Goal: Use online tool/utility: Use online tool/utility

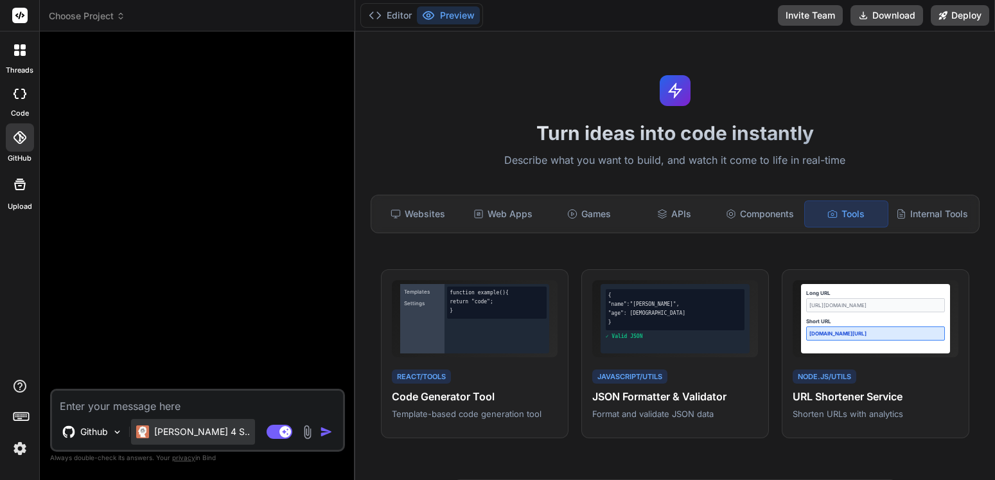
click at [197, 425] on div "[PERSON_NAME] 4 S.." at bounding box center [193, 432] width 124 height 26
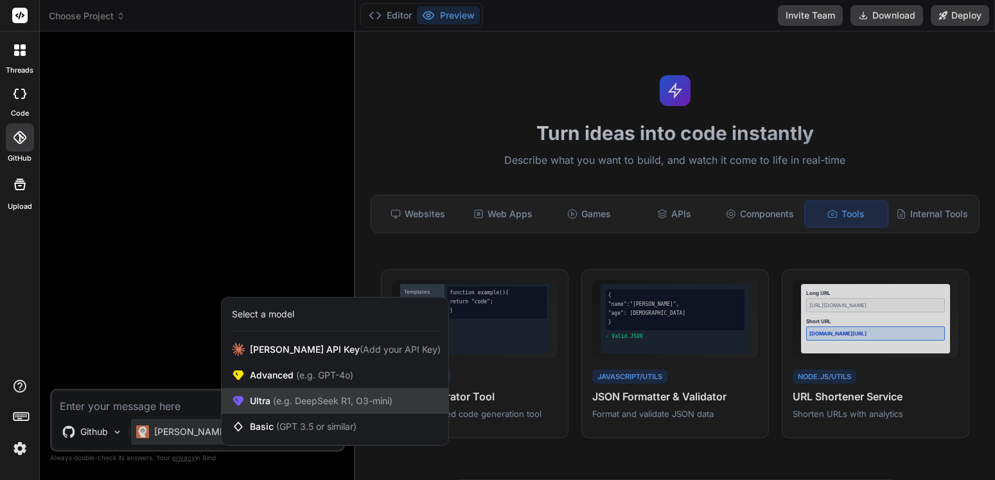
click at [300, 399] on span "(e.g. DeepSeek R1, O3-mini)" at bounding box center [331, 400] width 122 height 11
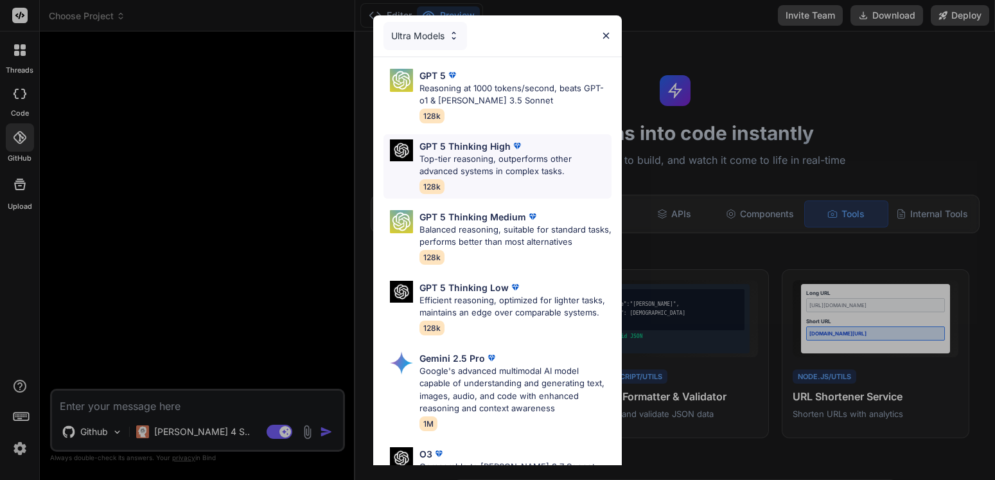
click at [525, 163] on p "Top-tier reasoning, outperforms other advanced systems in complex tasks." at bounding box center [515, 165] width 192 height 25
type textarea "x"
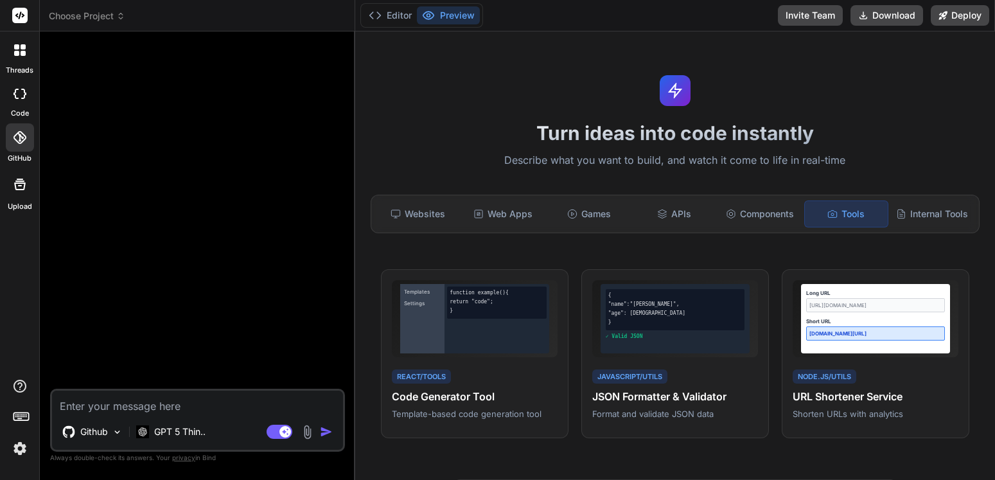
click at [160, 405] on textarea at bounding box center [197, 402] width 291 height 23
type textarea "a"
type textarea "x"
type textarea "a"
type textarea "x"
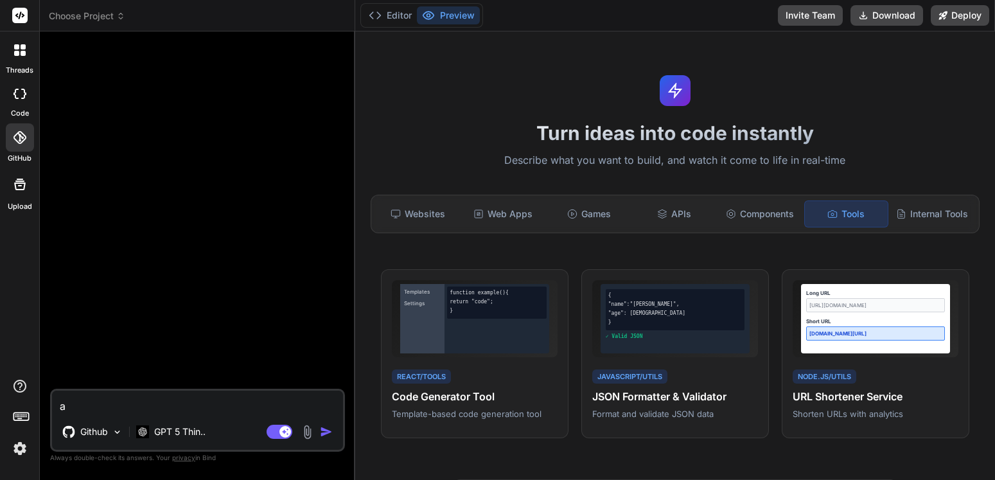
type textarea "a f"
type textarea "x"
type textarea "a fu"
type textarea "x"
type textarea "a ful"
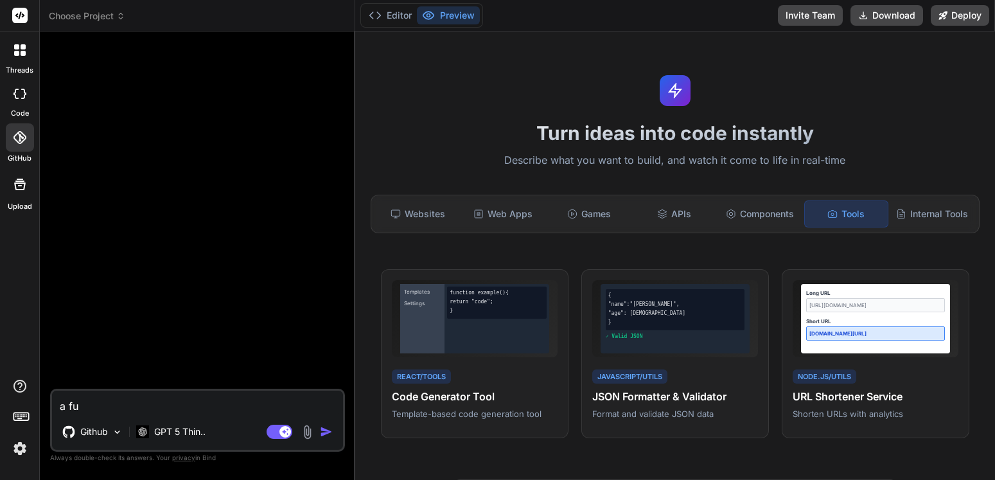
type textarea "x"
type textarea "a full"
type textarea "x"
type textarea "a full"
type textarea "x"
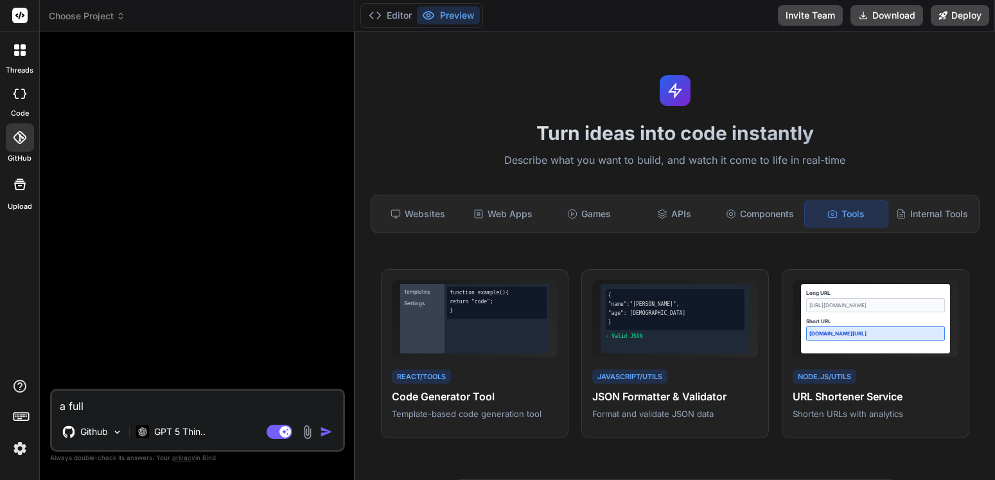
type textarea "a full a"
type textarea "x"
type textarea "a full ac"
type textarea "x"
type textarea "a full acc"
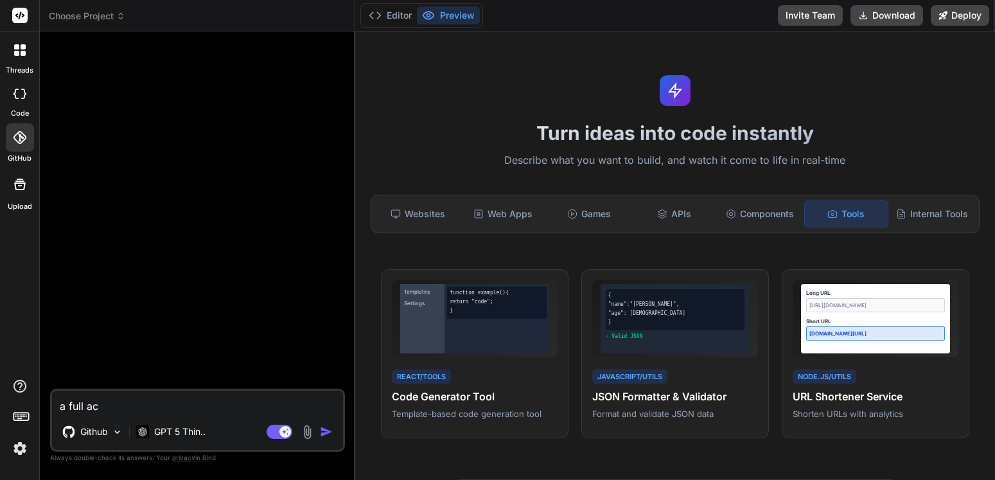
type textarea "x"
type textarea "a full acco"
type textarea "x"
type textarea "a full accou"
type textarea "x"
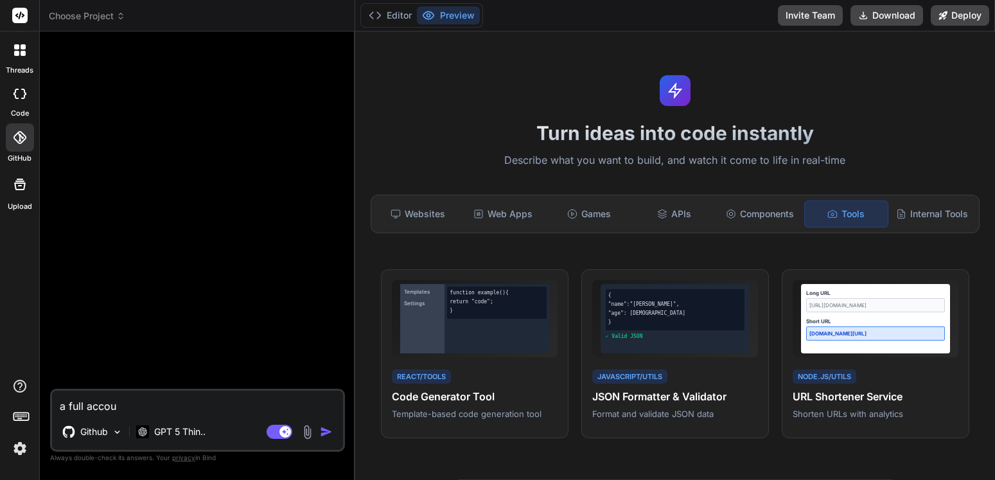
type textarea "a full accoun"
type textarea "x"
type textarea "a full account"
type textarea "x"
type textarea "a full accounti"
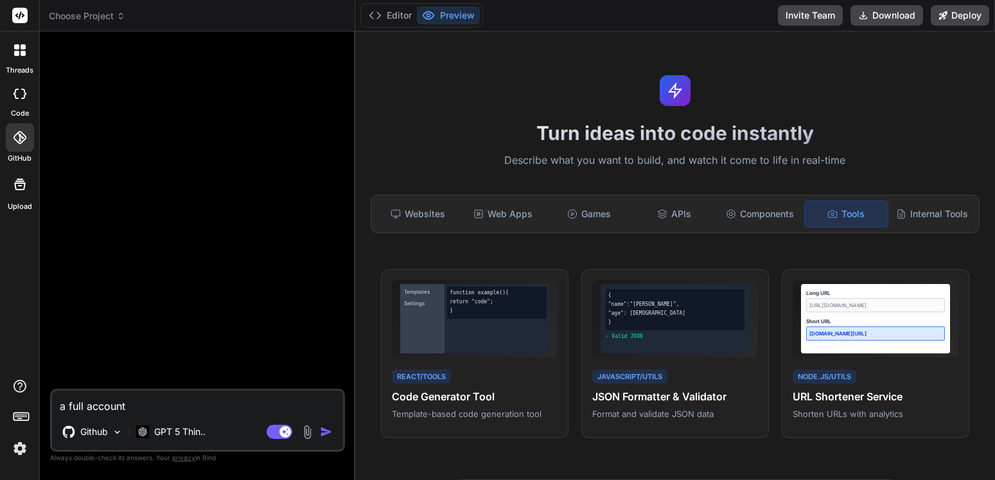
type textarea "x"
type textarea "a full accountin"
type textarea "x"
type textarea "a full accounting"
type textarea "x"
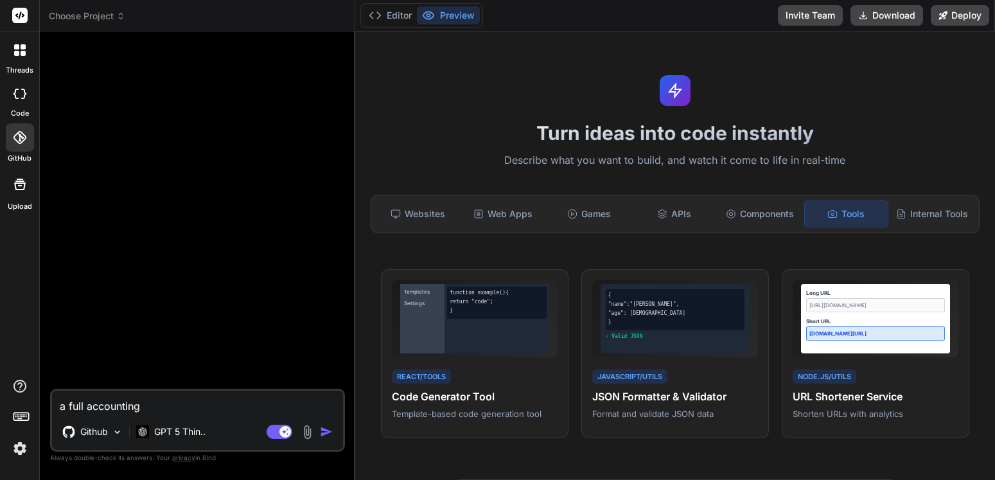
type textarea "a full accounting"
type textarea "x"
type textarea "a full accounting s"
type textarea "x"
type textarea "a full accounting sy"
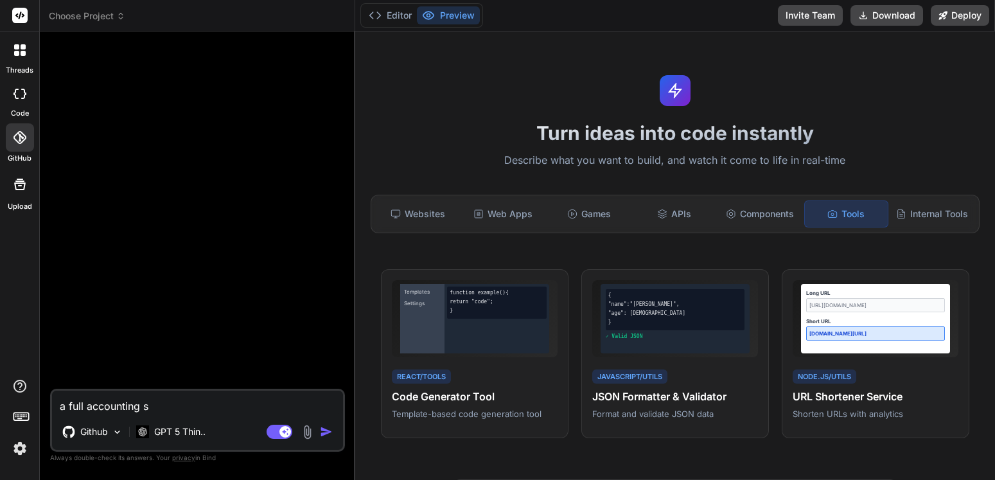
type textarea "x"
type textarea "a full accounting sys"
type textarea "x"
type textarea "a full accounting syst"
type textarea "x"
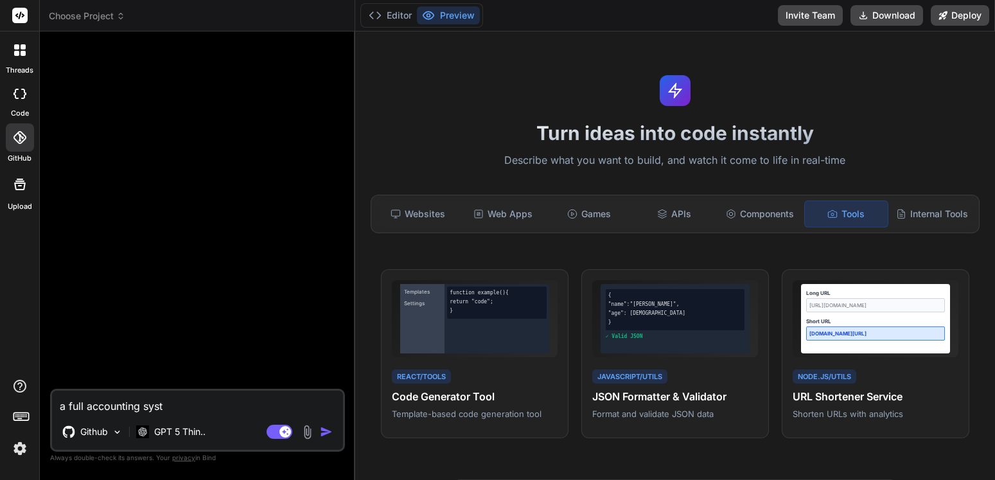
type textarea "a full accounting syste"
type textarea "x"
type textarea "a full accounting system"
type textarea "x"
type textarea "a full accounting system"
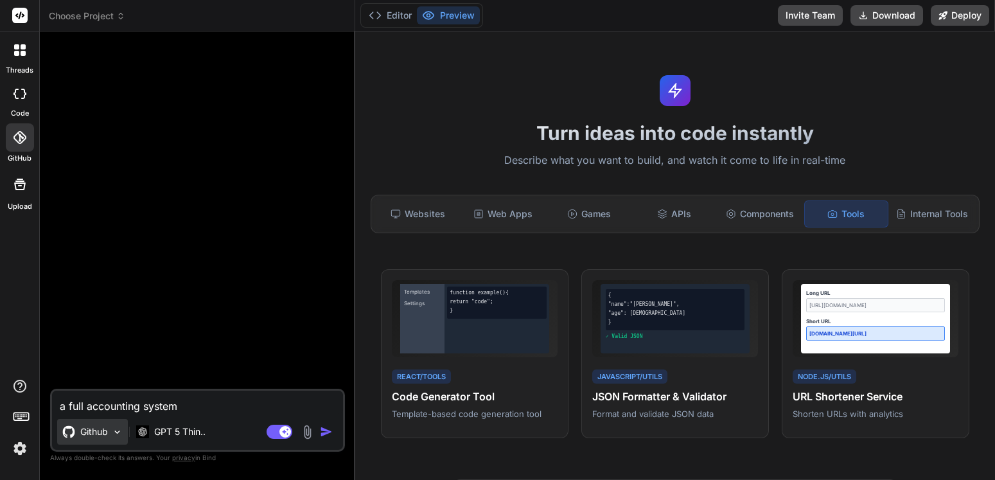
click at [114, 432] on img at bounding box center [117, 432] width 11 height 11
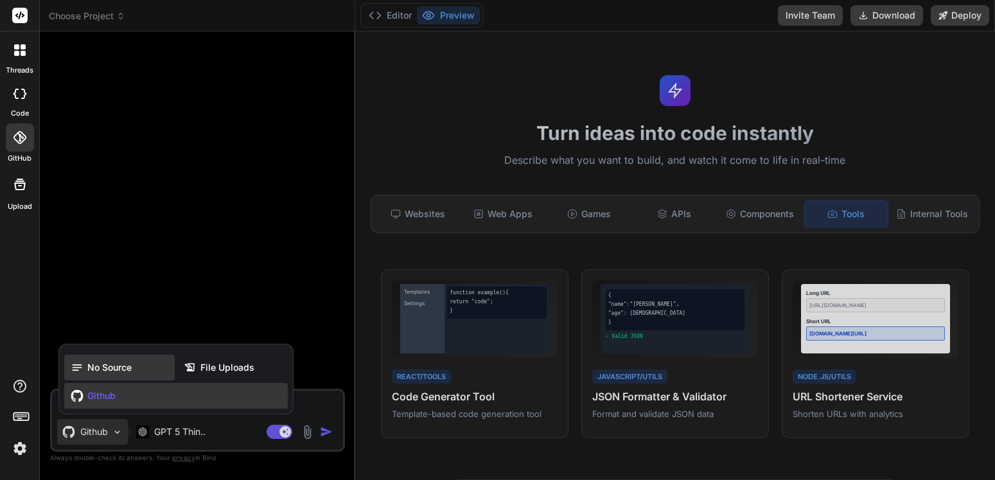
click at [121, 369] on span "No Source" at bounding box center [109, 367] width 44 height 13
type textarea "x"
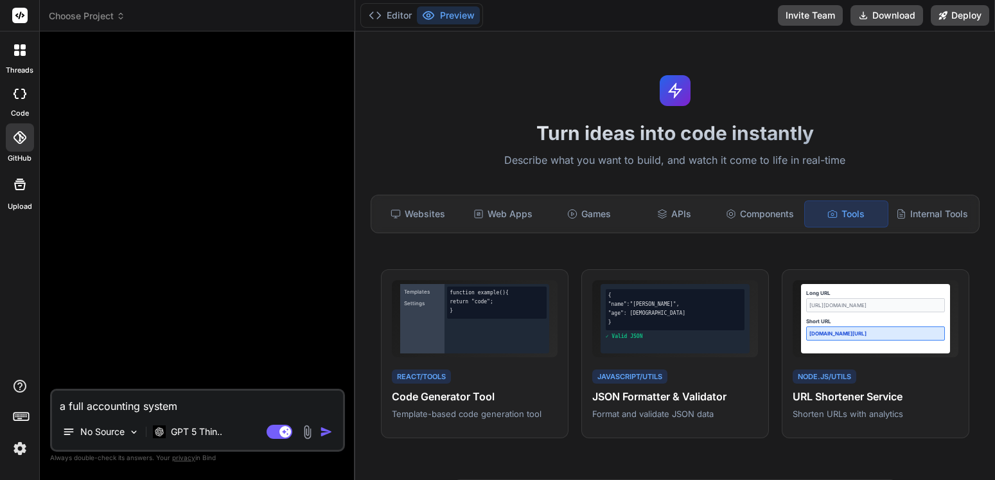
click at [200, 402] on textarea "a full accounting system" at bounding box center [197, 402] width 291 height 23
click at [188, 410] on textarea "a full accounting system" at bounding box center [197, 402] width 291 height 23
type textarea "a full accounting system"
type textarea "x"
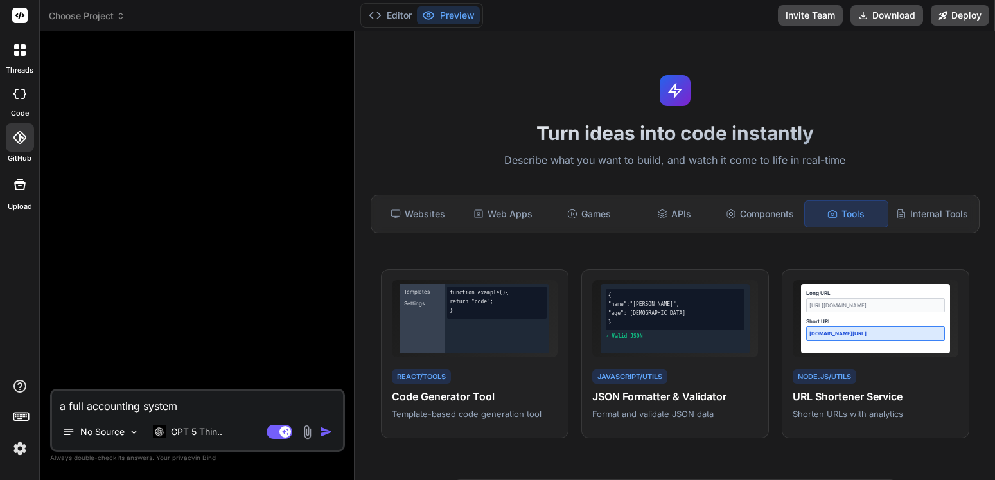
type textarea "a full accounting system f"
type textarea "x"
type textarea "a full accounting system fo"
type textarea "x"
type textarea "a full accounting system for"
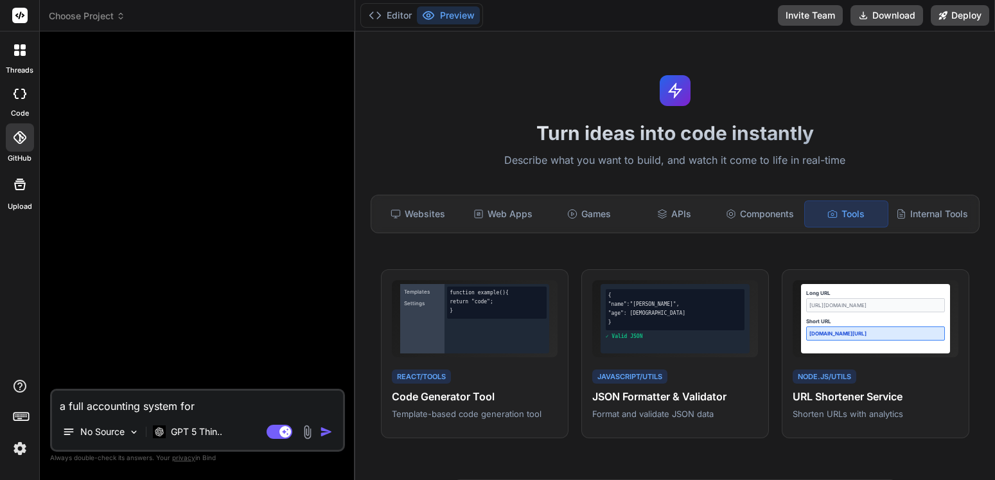
type textarea "x"
type textarea "a full accounting system for"
type textarea "x"
type textarea "a full accounting system for l"
type textarea "x"
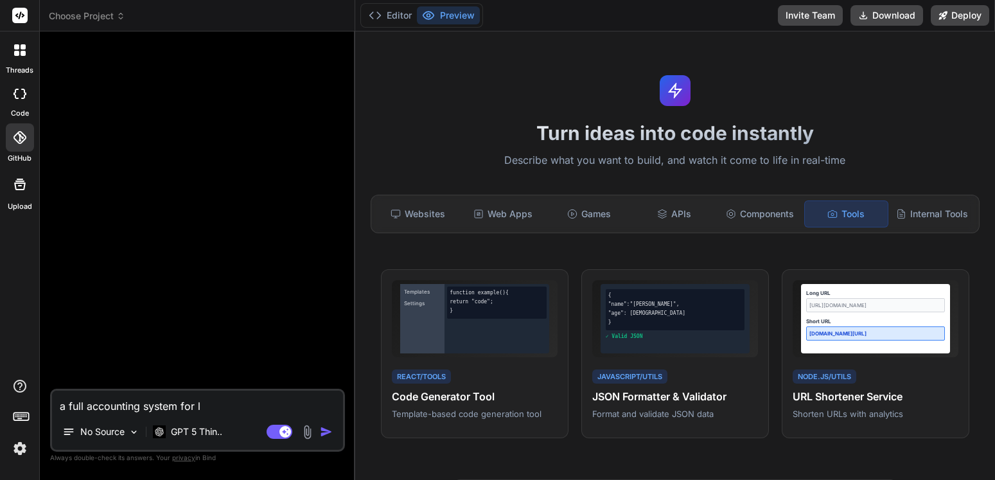
type textarea "a full accounting system for lo"
type textarea "x"
type textarea "a full accounting system for loc"
type textarea "x"
type textarea "a full accounting system for loca"
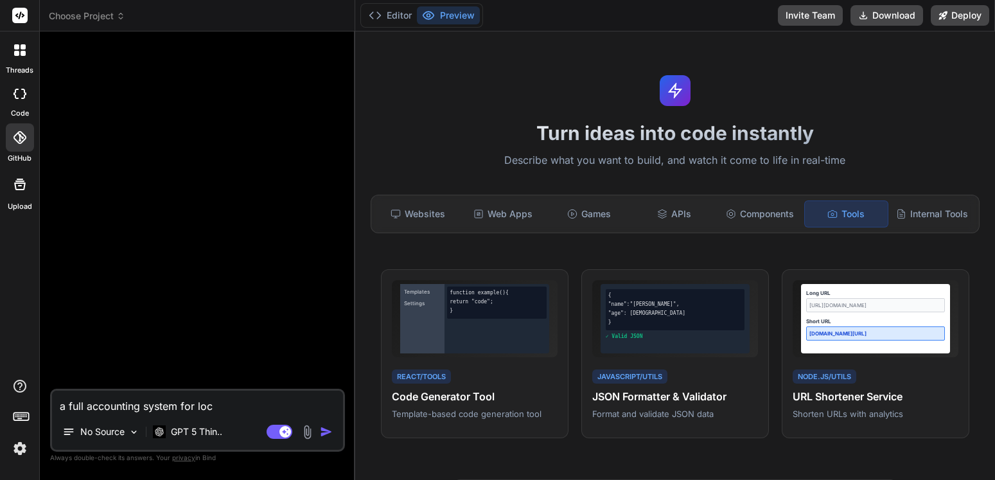
type textarea "x"
type textarea "a full accounting system for local"
type textarea "x"
type textarea "a full accounting system for local"
type textarea "x"
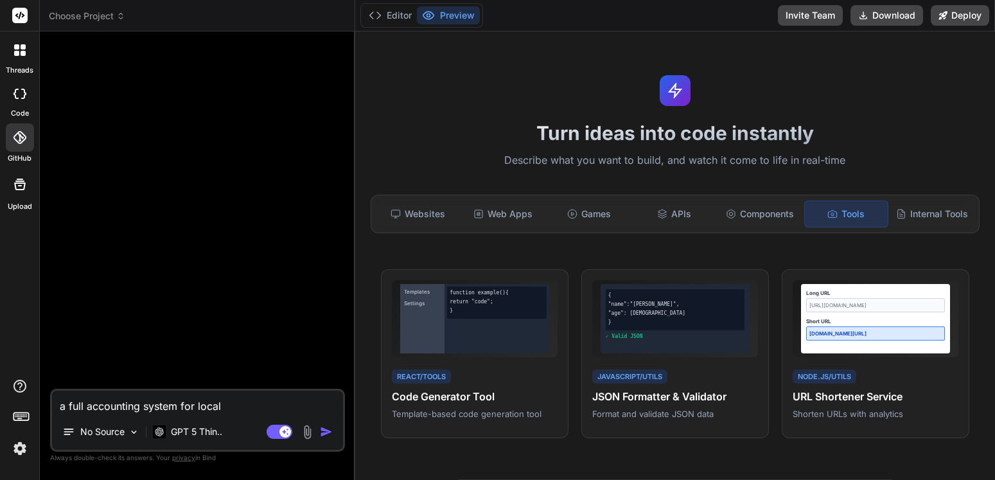
type textarea "a full accounting system for local y"
type textarea "x"
type textarea "a full accounting system for local yo"
type textarea "x"
type textarea "a full accounting system for local you"
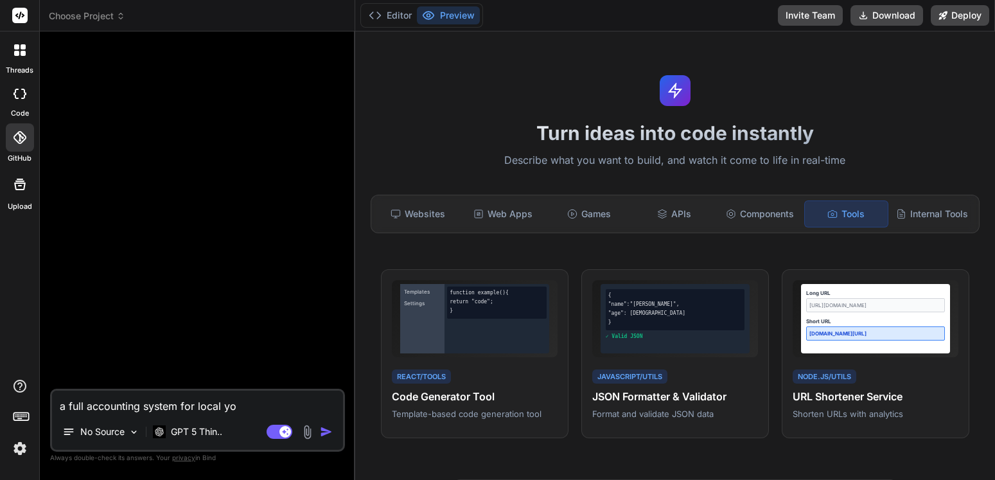
type textarea "x"
type textarea "a full accounting system for local yout"
type textarea "x"
type textarea "a full accounting system for local youth"
type textarea "x"
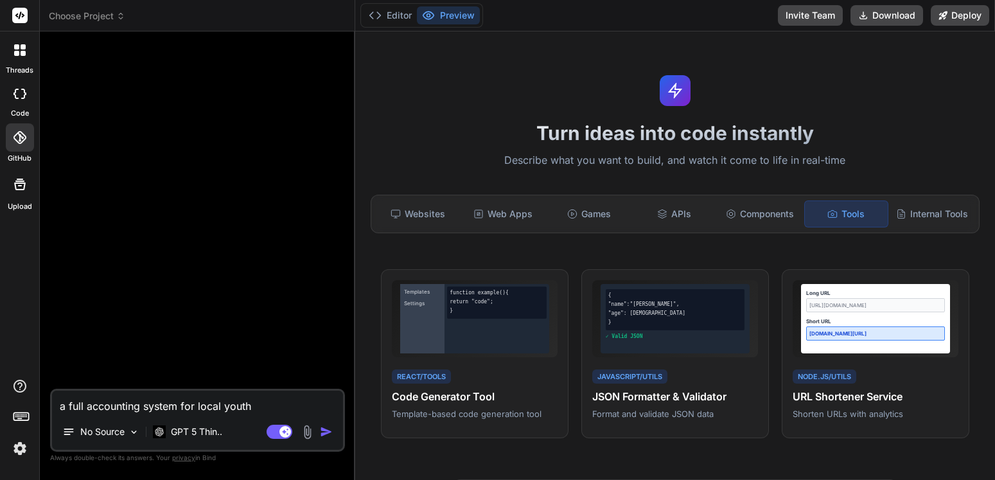
type textarea "a full accounting system for local youth"
type textarea "x"
type textarea "a full accounting system for local youth s"
type textarea "x"
type textarea "a full accounting system for local youth sp"
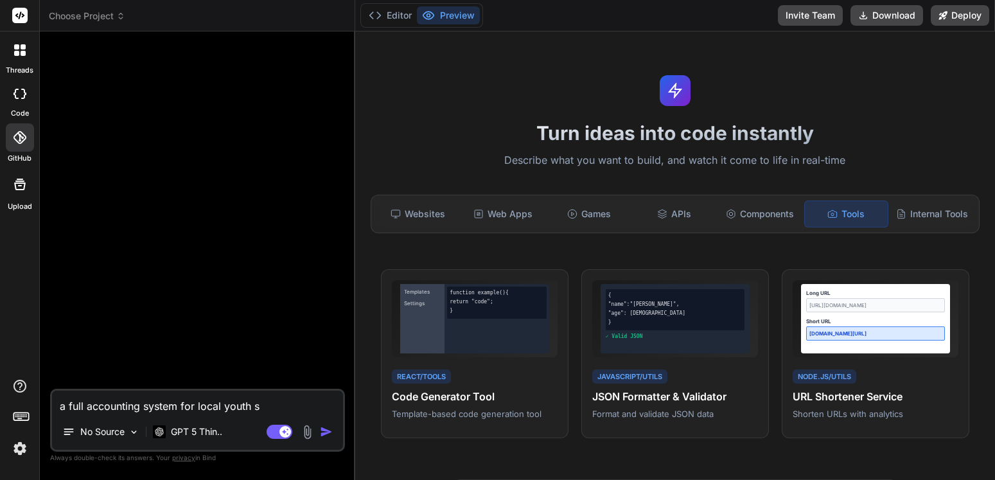
type textarea "x"
type textarea "a full accounting system for local youth spo"
type textarea "x"
type textarea "a full accounting system for local youth spor"
type textarea "x"
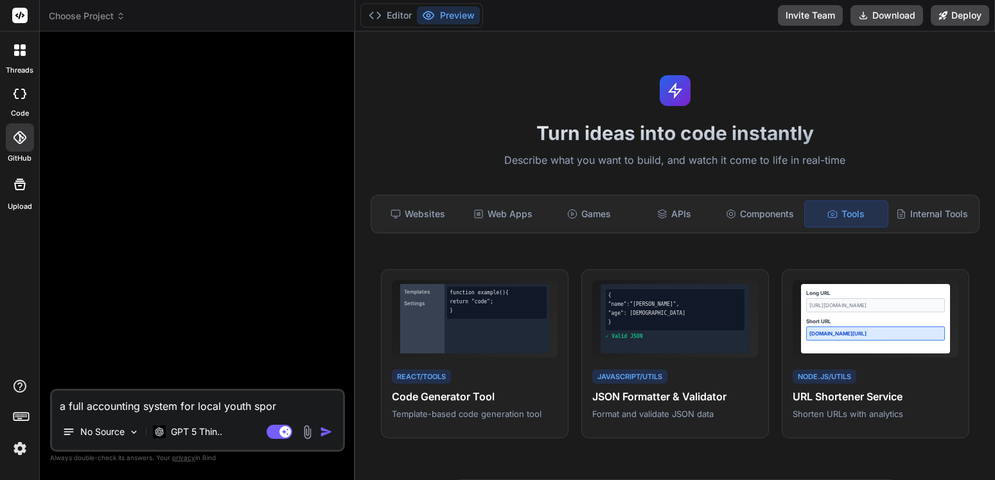
type textarea "a full accounting system for local youth sport"
type textarea "x"
type textarea "a full accounting system for local youth sports"
type textarea "x"
type textarea "a full accounting system for local youth sports"
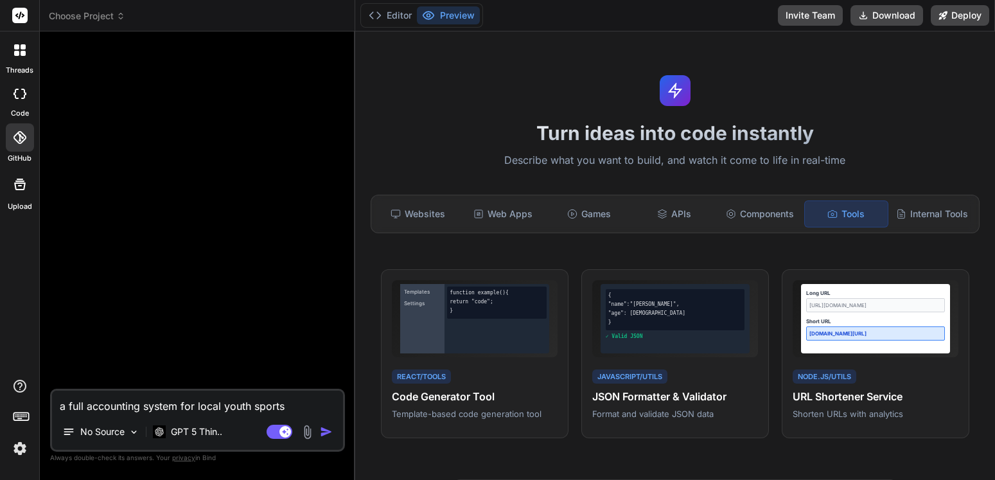
type textarea "x"
type textarea "a full accounting system for local youth sports o"
type textarea "x"
type textarea "a full accounting system for local youth sports or"
type textarea "x"
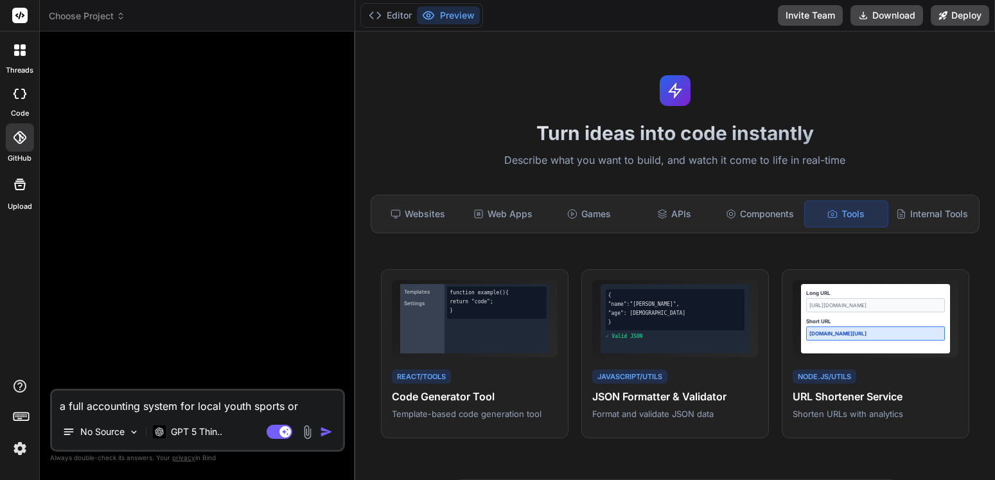
type textarea "a full accounting system for local youth sports org"
type textarea "x"
type textarea "a full accounting system for local youth sports orga"
type textarea "x"
type textarea "a full accounting system for local youth sports organ"
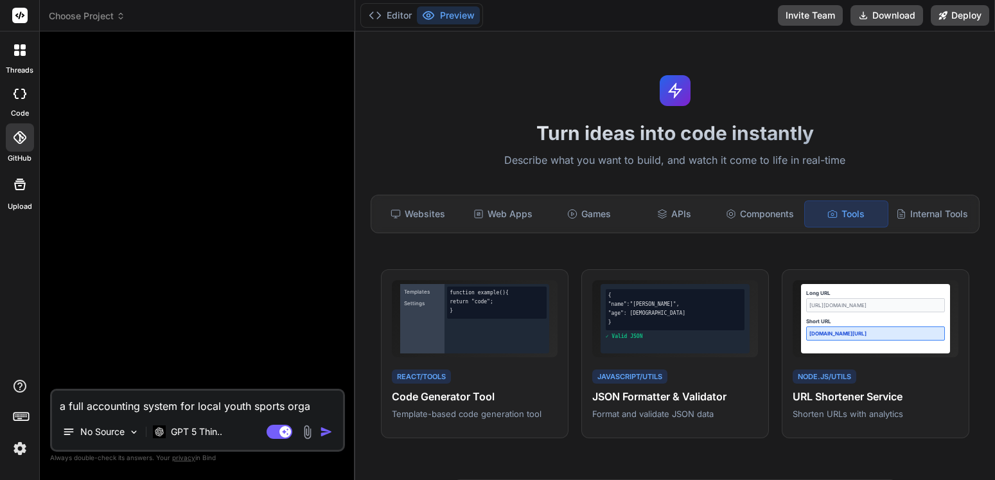
type textarea "x"
type textarea "a full accounting system for local youth sports organi"
type textarea "x"
type textarea "a full accounting system for local youth sports organiz"
type textarea "x"
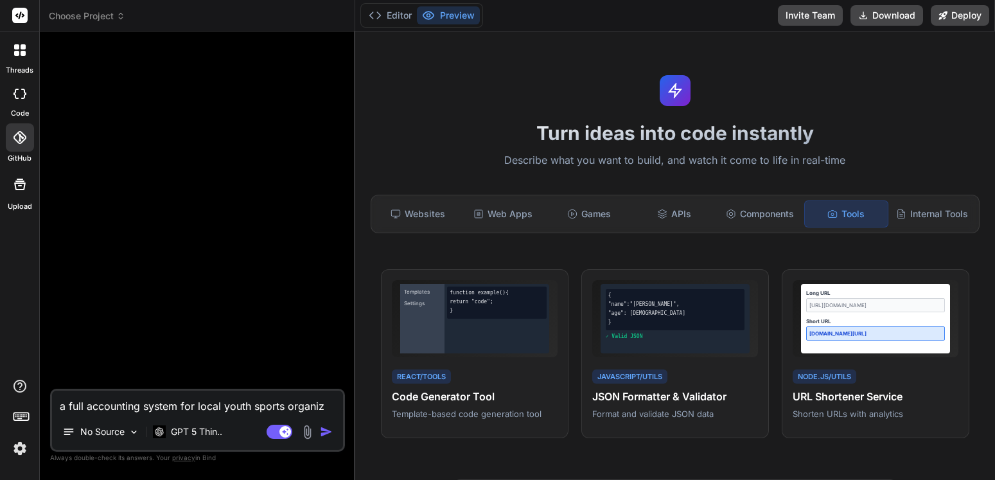
type textarea "a full accounting system for local youth sports organiza"
type textarea "x"
type textarea "a full accounting system for local youth sports organizat"
type textarea "x"
type textarea "a full accounting system for local youth sports organizati"
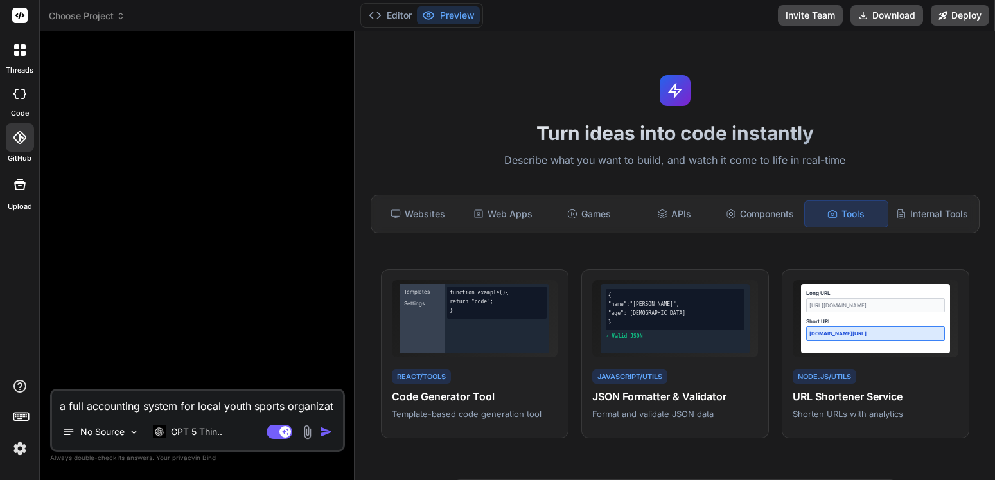
type textarea "x"
type textarea "a full accounting system for local youth sports organizatio"
type textarea "x"
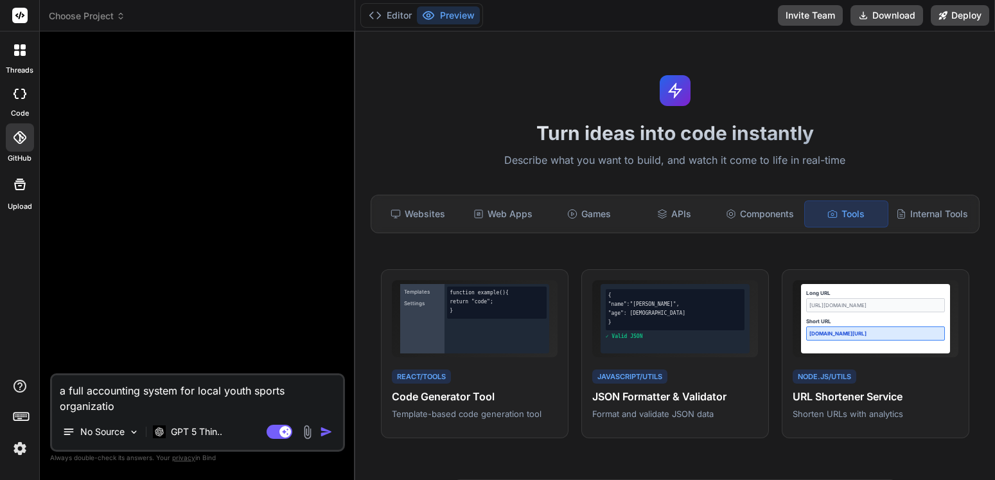
type textarea "a full accounting system for local youth sports organization"
type textarea "x"
type textarea "a full accounting system for local youth sports organization,"
type textarea "x"
type textarea "a full accounting system for local youth sports organization,"
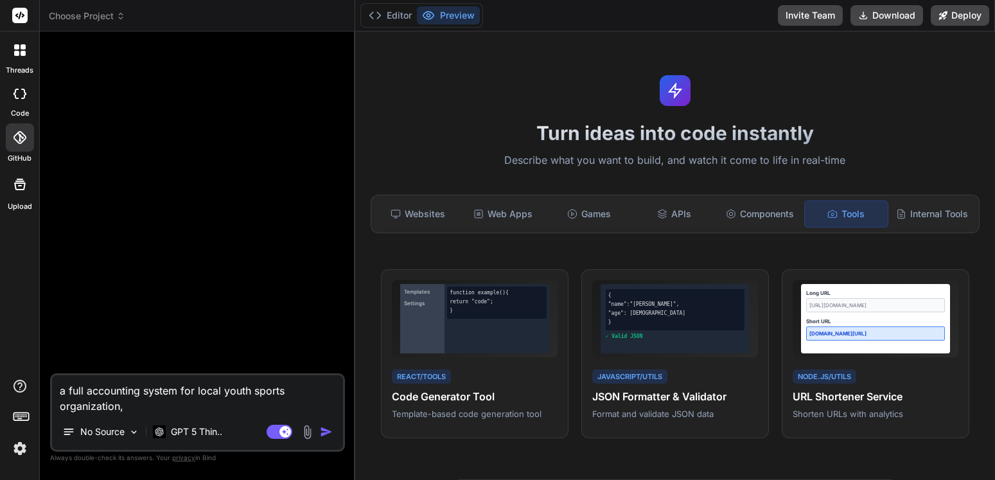
type textarea "x"
type textarea "a full accounting system for local youth sports organization, D"
type textarea "x"
type textarea "a full accounting system for local youth sports organization, De"
type textarea "x"
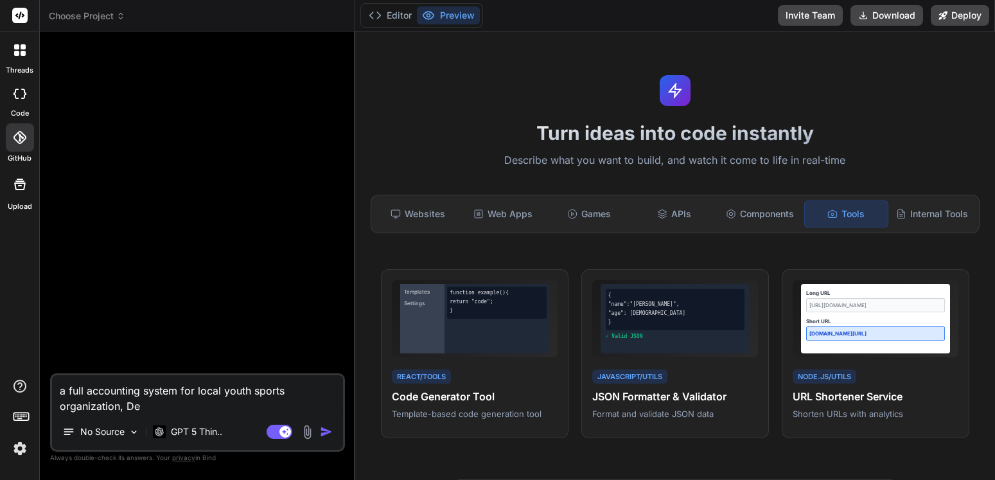
type textarea "a full accounting system for local youth sports organization, Del"
type textarea "x"
type textarea "a full accounting system for local youth sports organization, Dela"
type textarea "x"
type textarea "a full accounting system for local youth sports organization, Delaw"
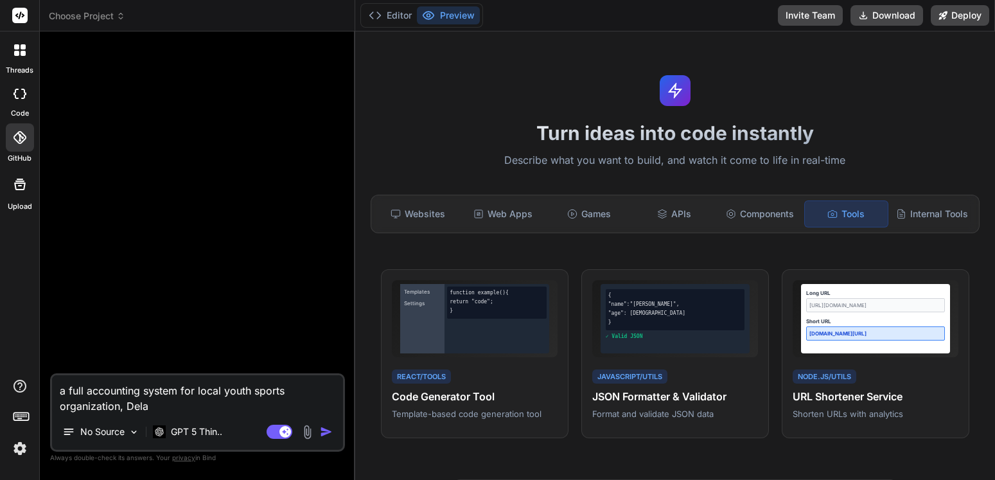
type textarea "x"
type textarea "a full accounting system for local youth sports organization, Delawa"
type textarea "x"
type textarea "a full accounting system for local youth sports organization, Delawar"
type textarea "x"
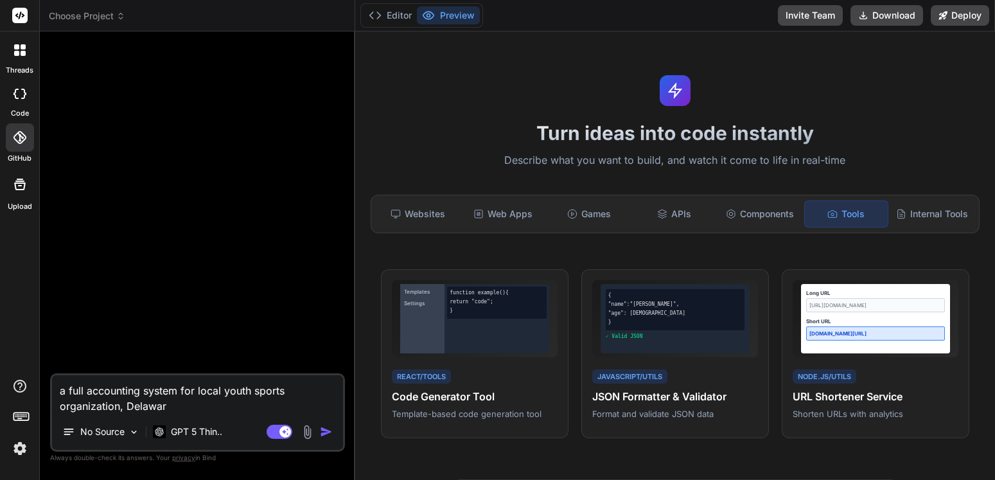
type textarea "a full accounting system for local youth sports organization, [US_STATE]"
type textarea "x"
type textarea "a full accounting system for local youth sports organization, [US_STATE]"
type textarea "x"
type textarea "a full accounting system for local youth sports organization, [US_STATE]"
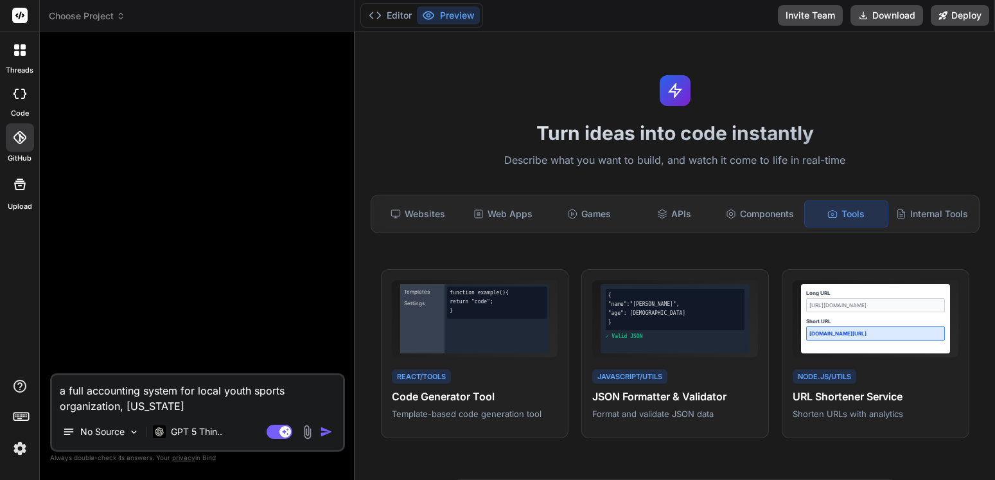
type textarea "x"
type textarea "a full accounting system for local youth sports organization, Delawar"
type textarea "x"
type textarea "a full accounting system for local youth sports organization, [US_STATE]"
type textarea "x"
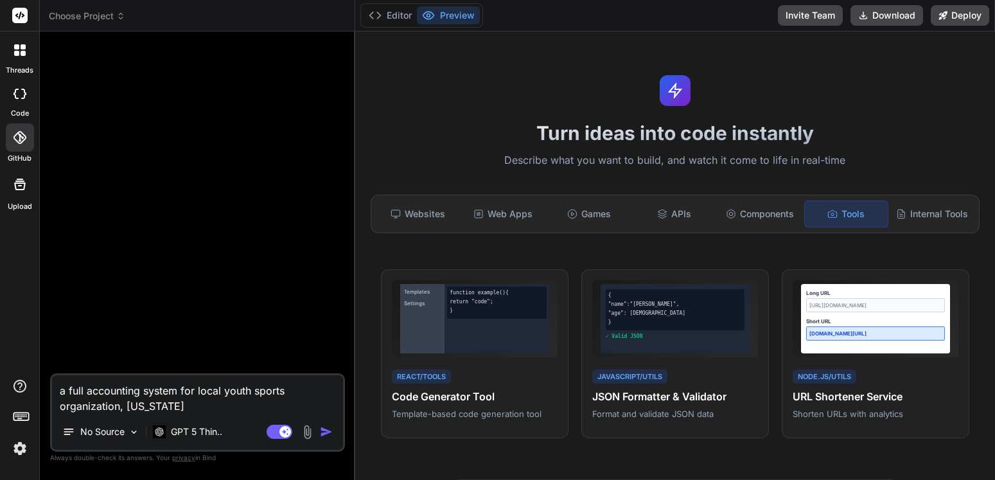
type textarea "a full accounting system for local youth sports organization, [US_STATE]"
type textarea "x"
type textarea "a full accounting system for local youth sports organization, [US_STATE] C"
type textarea "x"
type textarea "a full accounting system for local youth sports organization, [US_STATE] Co"
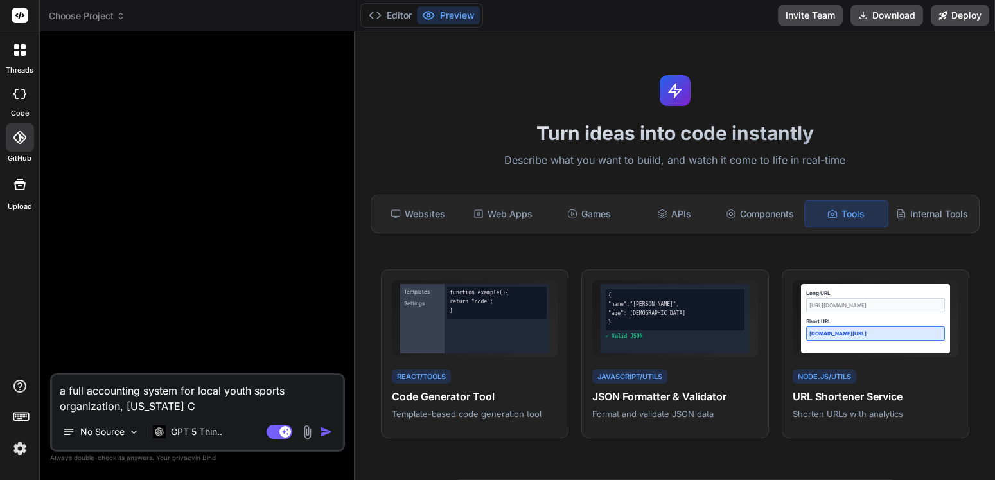
type textarea "x"
type textarea "a full accounting system for local youth sports organization, [US_STATE] Cou"
type textarea "x"
type textarea "a full accounting system for local youth sports organization, [US_STATE] Coun"
type textarea "x"
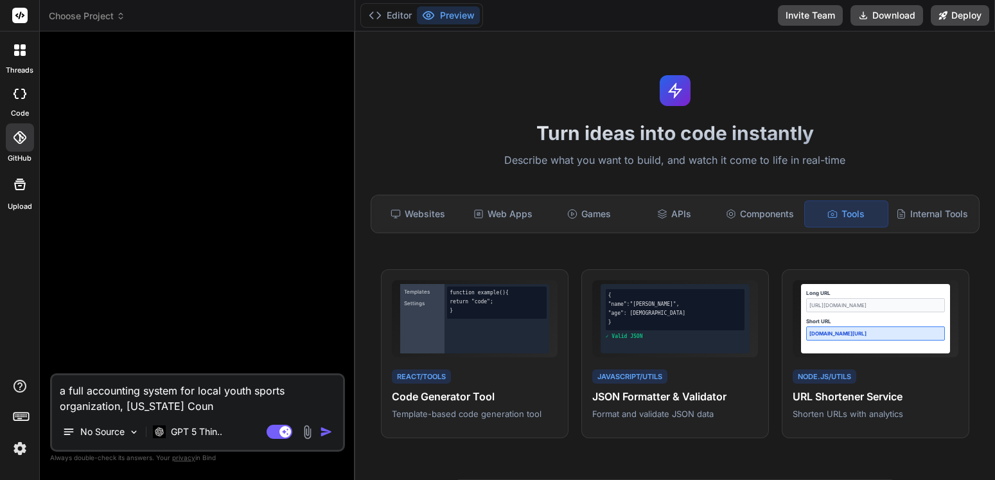
type textarea "a full accounting system for local youth sports organization, [US_STATE] Count"
type textarea "x"
type textarea "a full accounting system for local youth sports organization, [US_STATE][GEOGRA…"
type textarea "x"
type textarea "a full accounting system for local youth sports organization, [US_STATE][GEOGRA…"
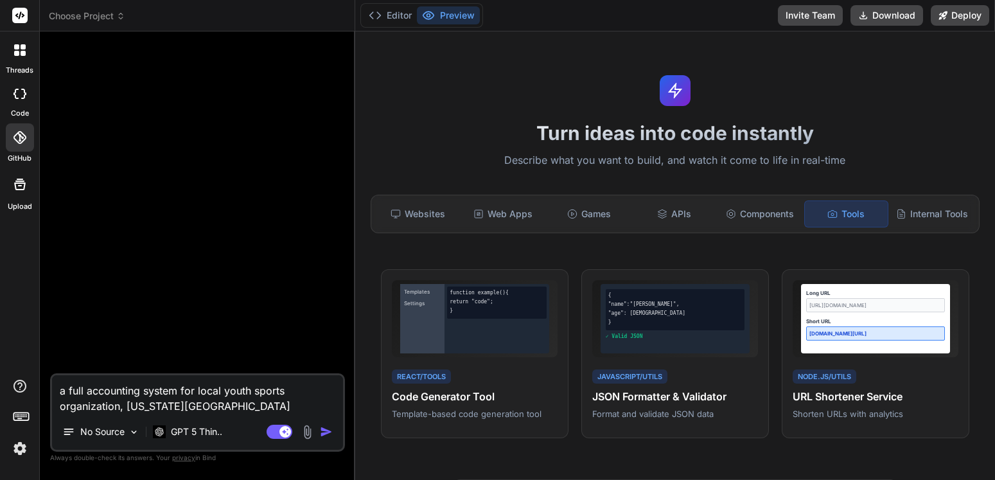
type textarea "x"
type textarea "a full accounting system for local youth sports organization, [US_STATE][GEOGRA…"
type textarea "x"
type textarea "a full accounting system for local youth sports organization, [US_STATE] County…"
type textarea "x"
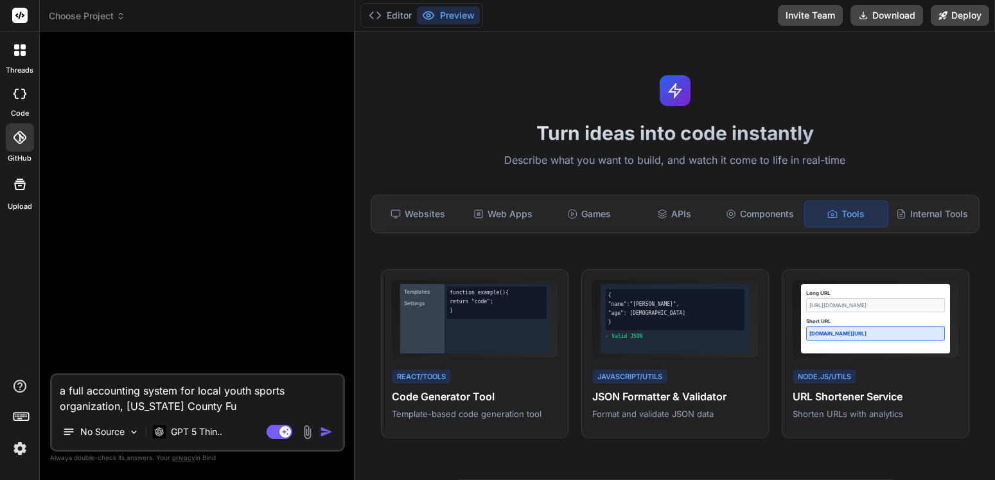
type textarea "a full accounting system for local youth sports organization, [US_STATE] County…"
type textarea "x"
type textarea "a full accounting system for local youth sports organization, [US_STATE] County…"
type textarea "x"
type textarea "a full accounting system for local youth sports organization, [US_STATE] County…"
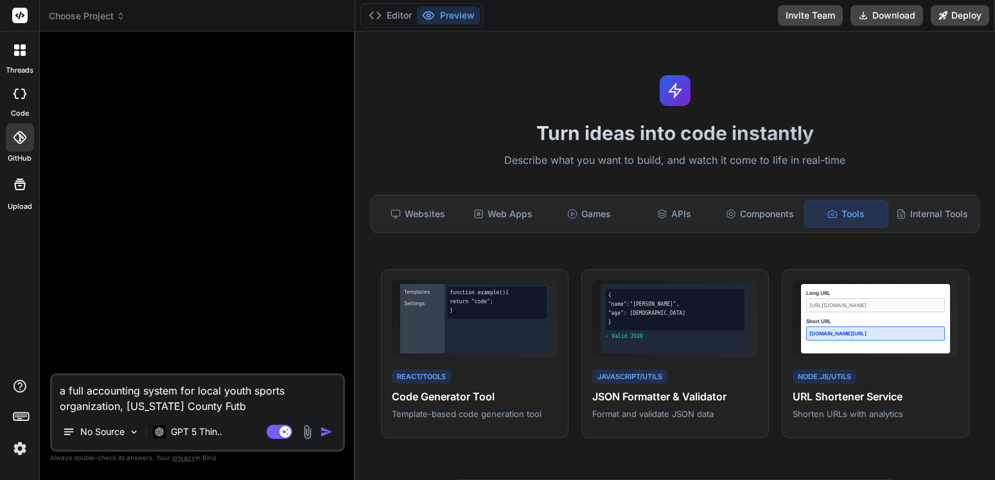
type textarea "x"
type textarea "a full accounting system for local youth sports organization, [US_STATE] County…"
type textarea "x"
type textarea "a full accounting system for local youth sports organization, [US_STATE] County…"
type textarea "x"
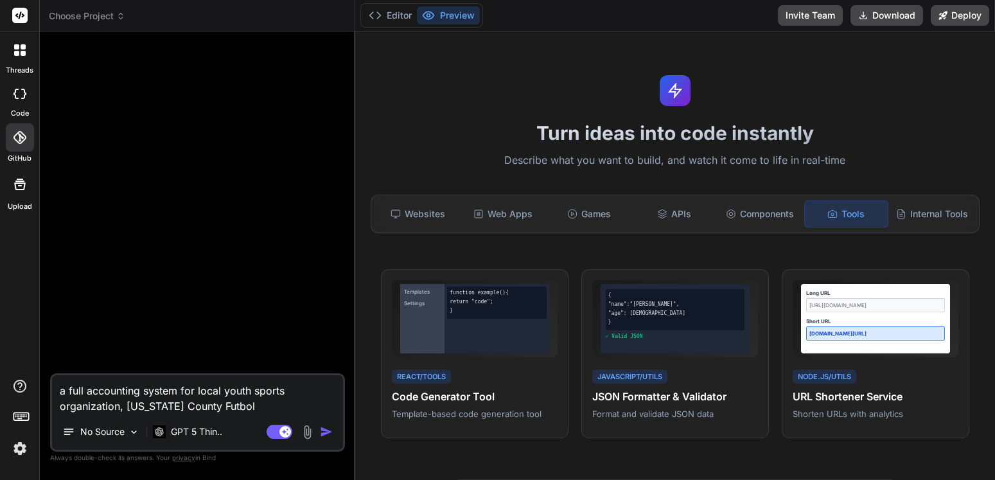
type textarea "a full accounting system for local youth sports organization, [US_STATE] County…"
type textarea "x"
type textarea "a full accounting system for local youth sports organization, [US_STATE] County…"
type textarea "x"
type textarea "a full accounting system for local youth sports organization, [US_STATE] County…"
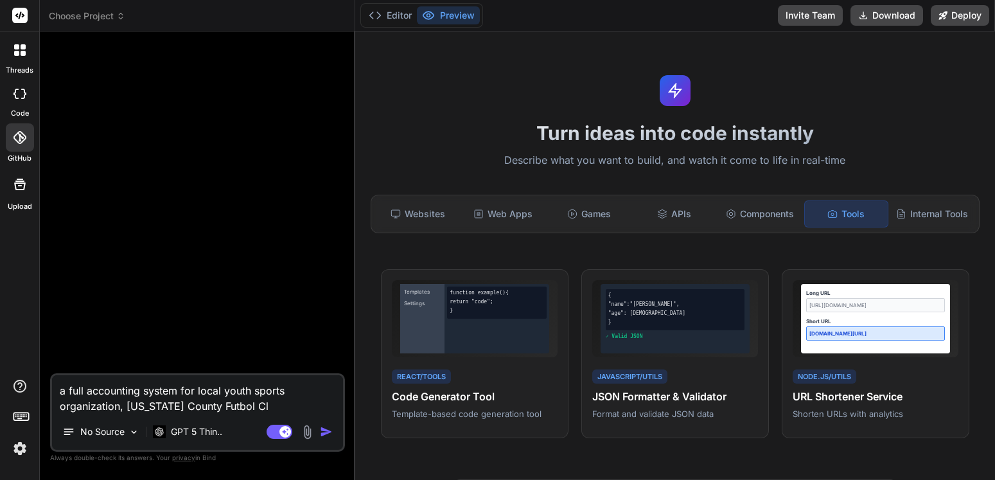
type textarea "x"
type textarea "a full accounting system for local youth sports organization, [US_STATE] County…"
type textarea "x"
click at [223, 391] on textarea "a full accounting system for local youth sports organization, [US_STATE] County…" at bounding box center [197, 394] width 291 height 39
type textarea "a full accounting system for local nyouth sports organization, [US_STATE] Count…"
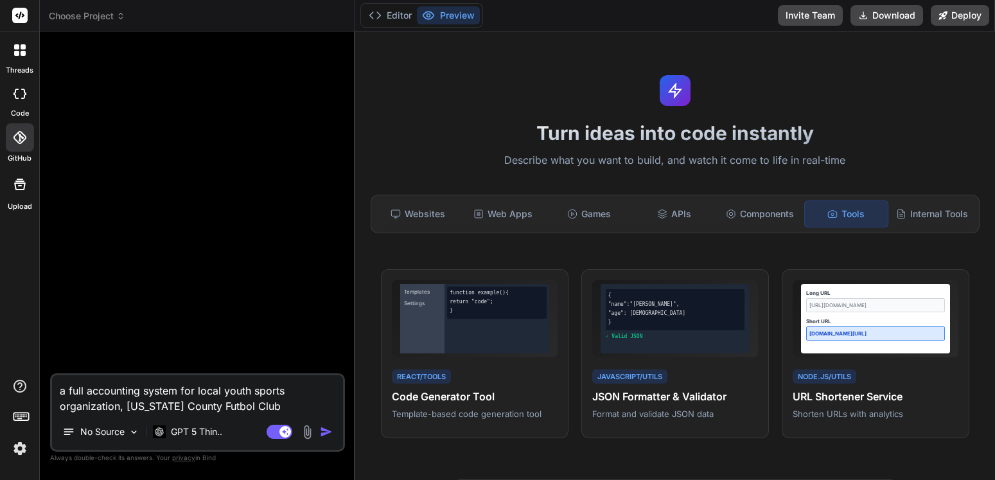
type textarea "x"
type textarea "a full accounting system for local noyouth sports organization, [US_STATE] Coun…"
type textarea "x"
type textarea "a full accounting system for local nonyouth sports organization, [US_STATE] Cou…"
type textarea "x"
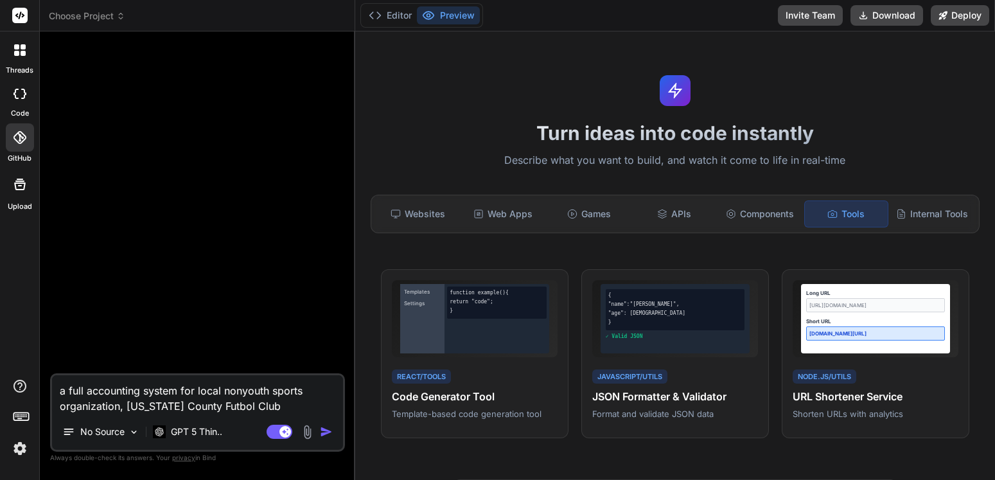
type textarea "a full accounting system for local nonpyouth sports organization, [US_STATE] Co…"
type textarea "x"
type textarea "a full accounting system for local nonpryouth sports organization, [US_STATE] C…"
type textarea "x"
type textarea "a full accounting system for local nonproyouth sports organization, [US_STATE] …"
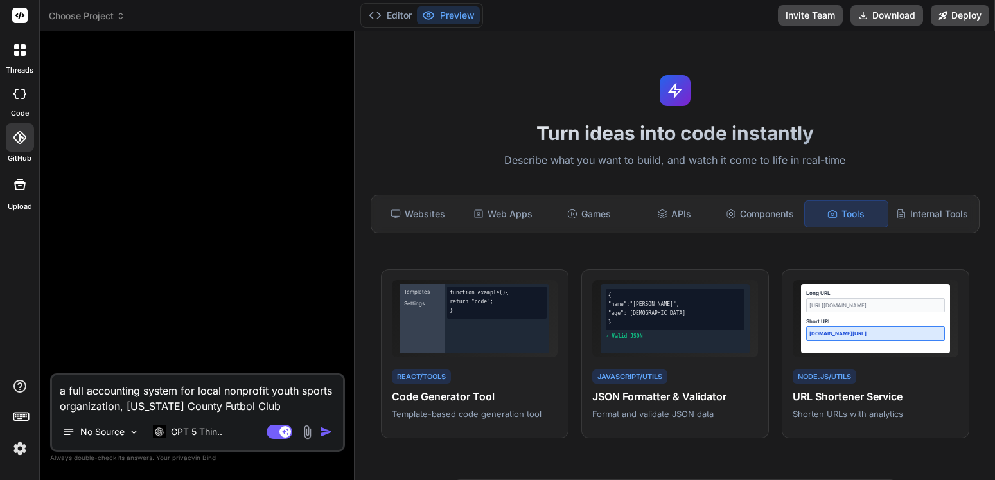
click at [273, 403] on textarea "a full accounting system for local nonprofit youth sports organization, [US_STA…" at bounding box center [197, 394] width 291 height 39
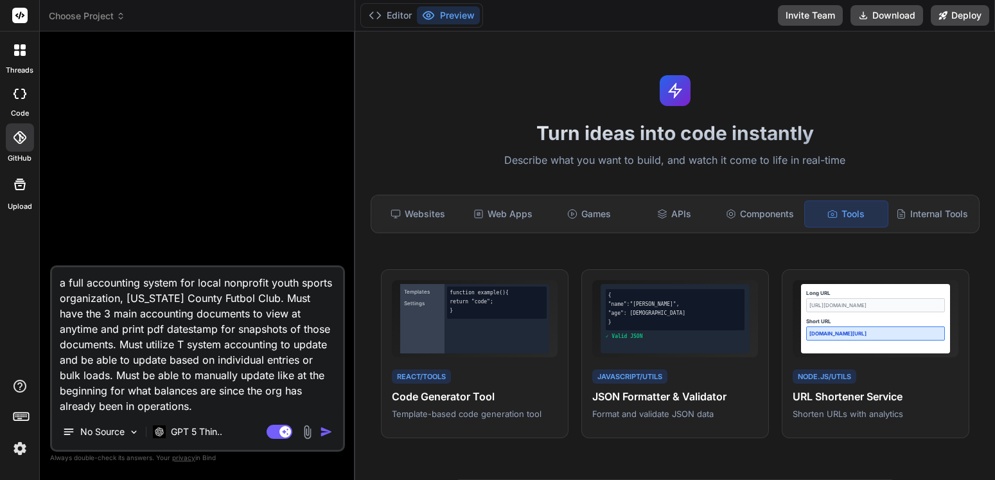
click at [249, 373] on textarea "a full accounting system for local nonprofit youth sports organization, [US_STA…" at bounding box center [197, 340] width 291 height 146
click at [258, 403] on textarea "a full accounting system for local nonprofit youth sports organization, [US_STA…" at bounding box center [197, 340] width 291 height 146
click at [231, 409] on textarea "a full accounting system for local nonprofit youth sports organization, [US_STA…" at bounding box center [197, 340] width 291 height 146
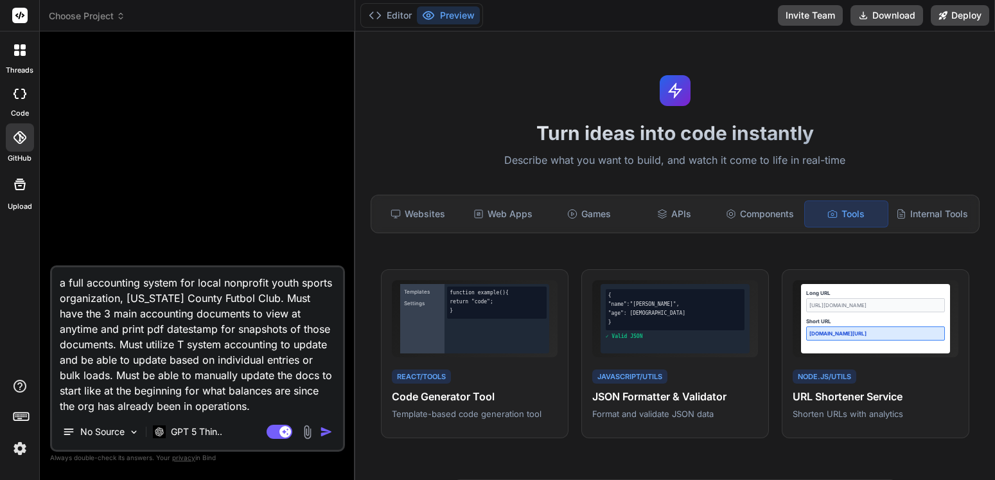
click at [326, 432] on img "button" at bounding box center [326, 431] width 13 height 13
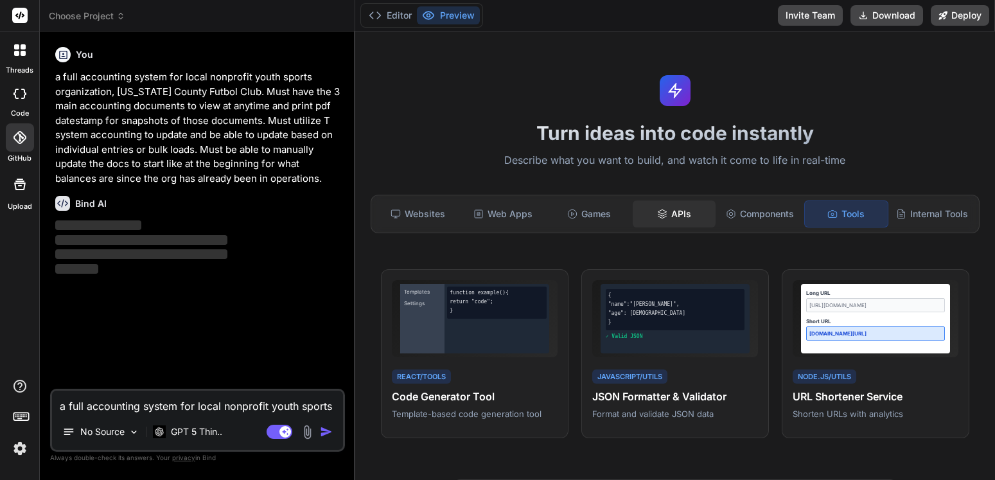
click at [687, 219] on div "APIs" at bounding box center [674, 213] width 83 height 27
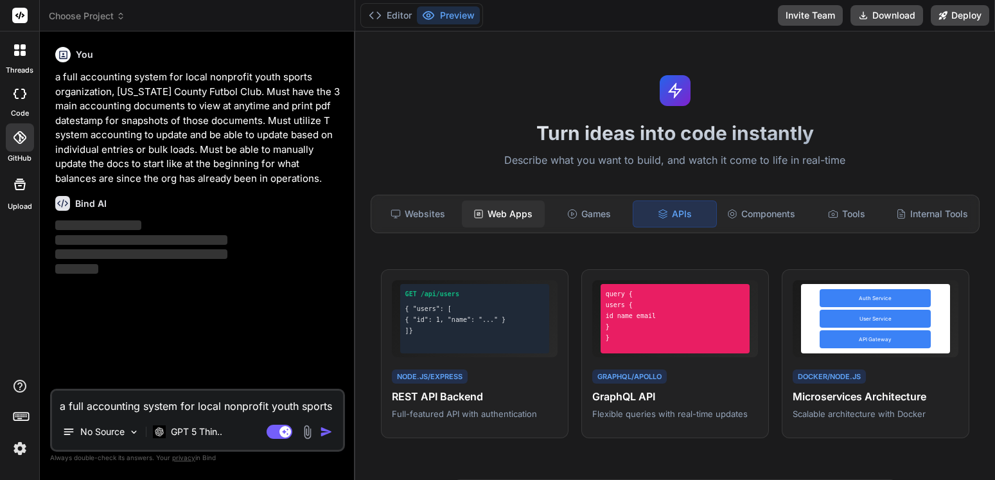
click at [516, 218] on div "Web Apps" at bounding box center [503, 213] width 83 height 27
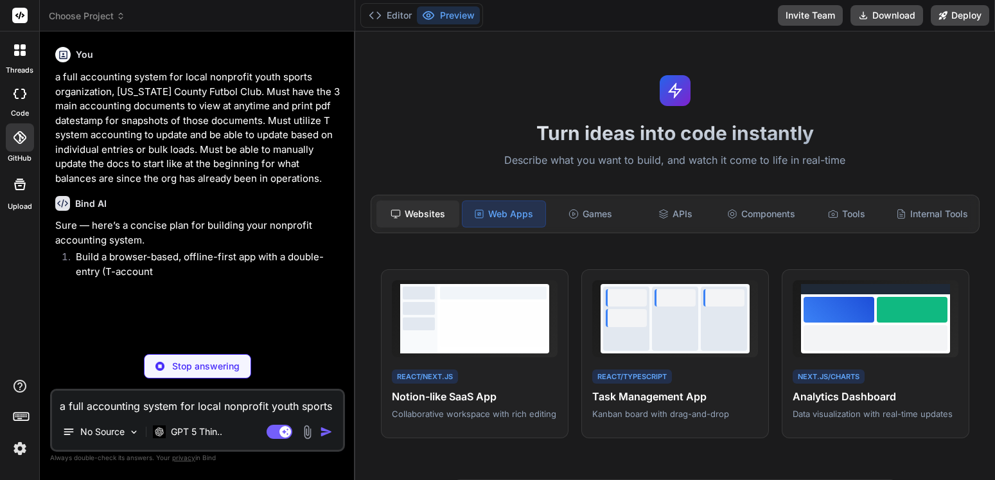
click at [410, 220] on div "Websites" at bounding box center [417, 213] width 83 height 27
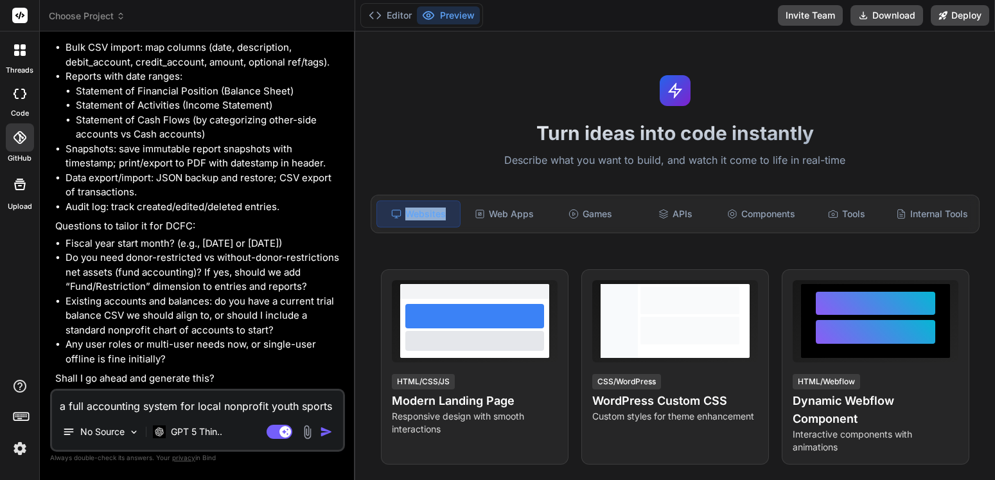
scroll to position [803, 0]
click at [161, 407] on textarea "a full accounting system for local nonprofit youth sports organization, [US_STA…" at bounding box center [197, 402] width 291 height 23
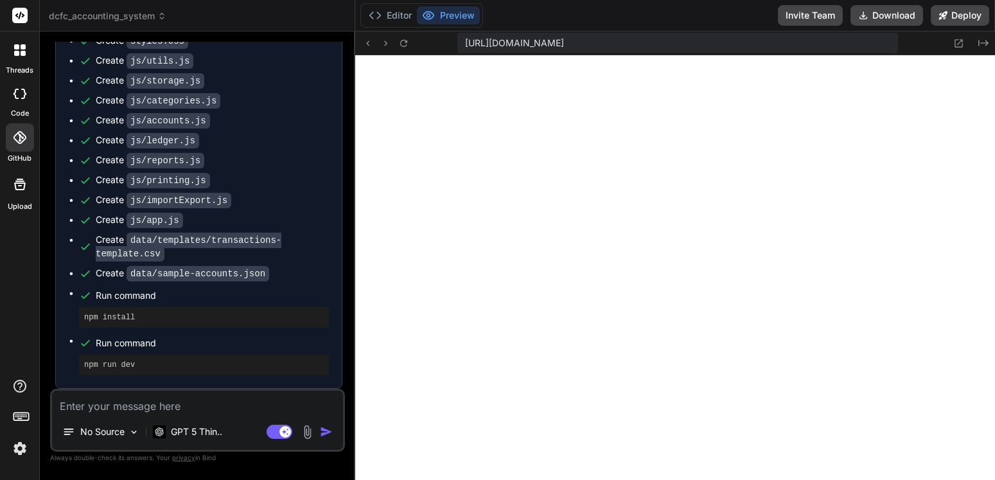
scroll to position [2241, 0]
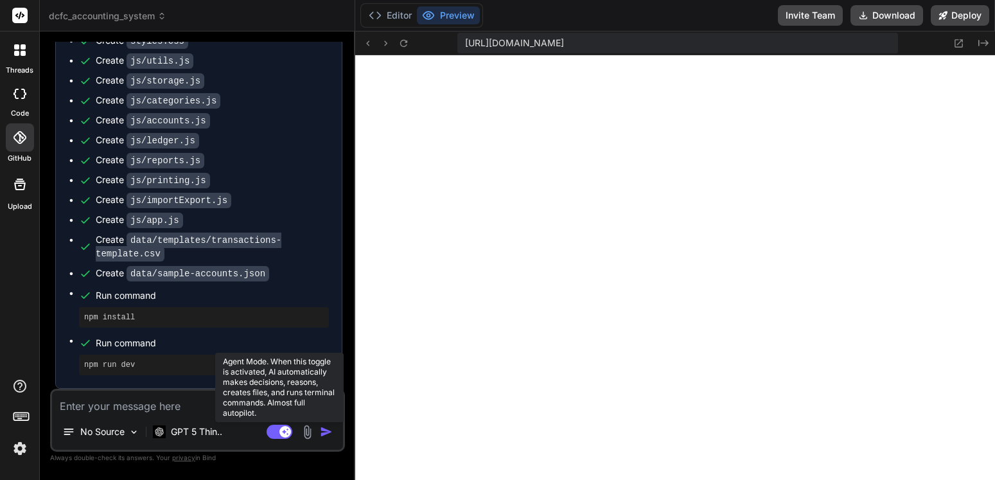
click at [272, 431] on rect at bounding box center [280, 432] width 26 height 14
click at [272, 431] on icon at bounding box center [273, 431] width 6 height 6
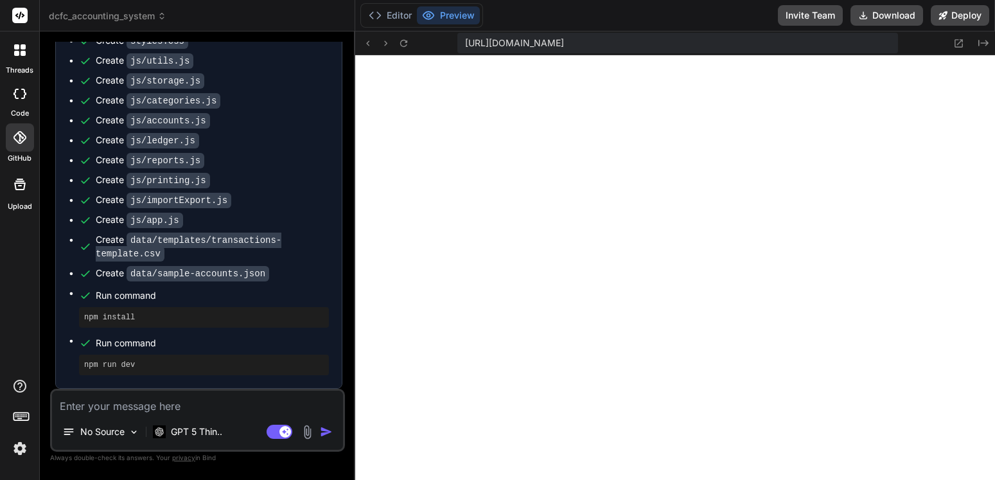
click at [175, 403] on textarea at bounding box center [197, 402] width 291 height 23
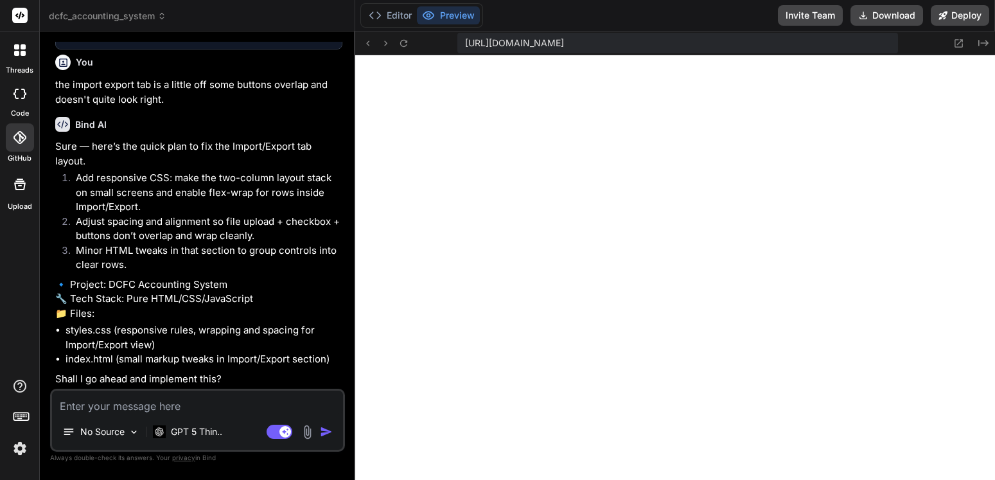
scroll to position [2609, 0]
click at [155, 395] on textarea at bounding box center [197, 402] width 291 height 23
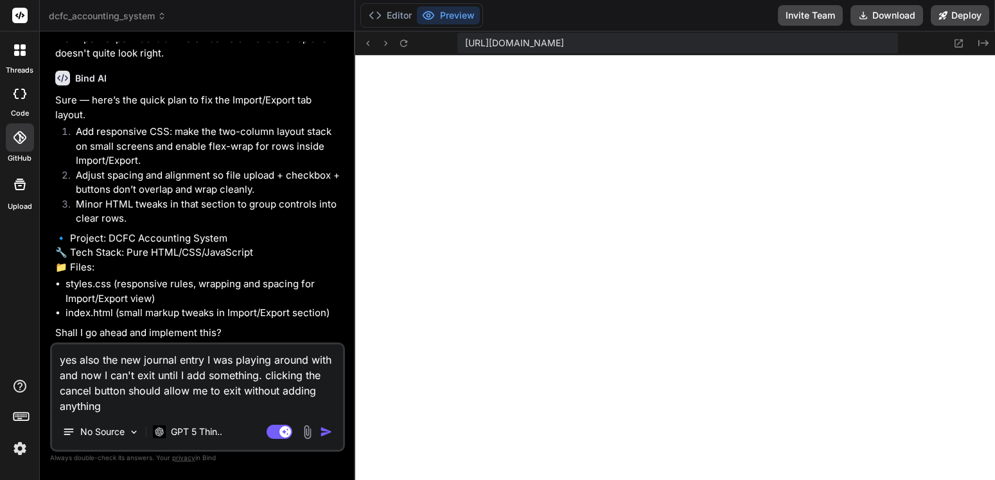
click at [325, 428] on img "button" at bounding box center [326, 431] width 13 height 13
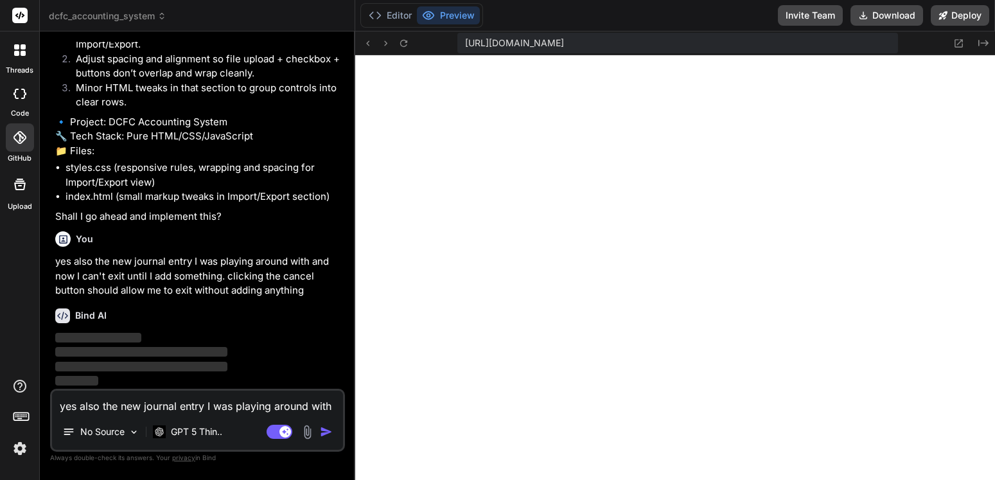
scroll to position [2771, 0]
click at [566, 333] on div at bounding box center [675, 267] width 640 height 425
click at [625, 321] on div at bounding box center [675, 267] width 640 height 425
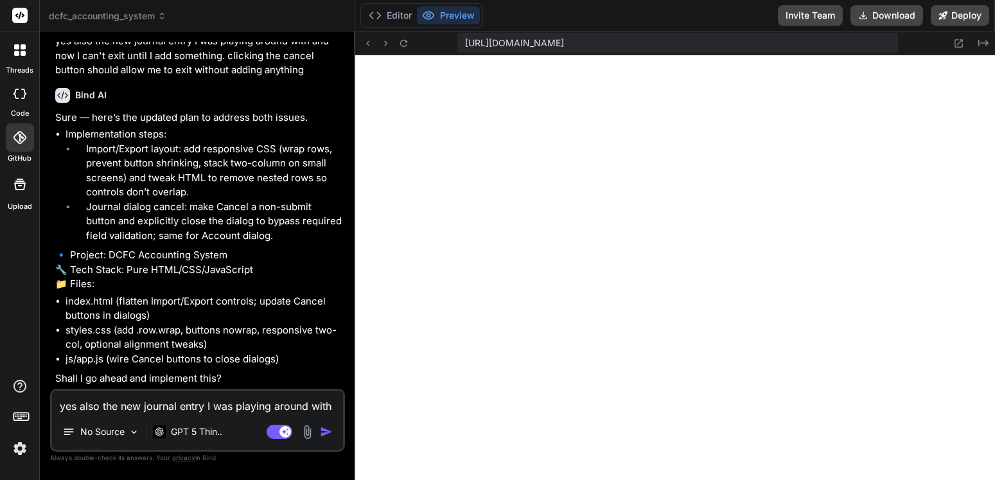
scroll to position [3021, 0]
click at [185, 409] on textarea "yes also the new journal entry I was playing around with and now I can't exit u…" at bounding box center [197, 402] width 291 height 23
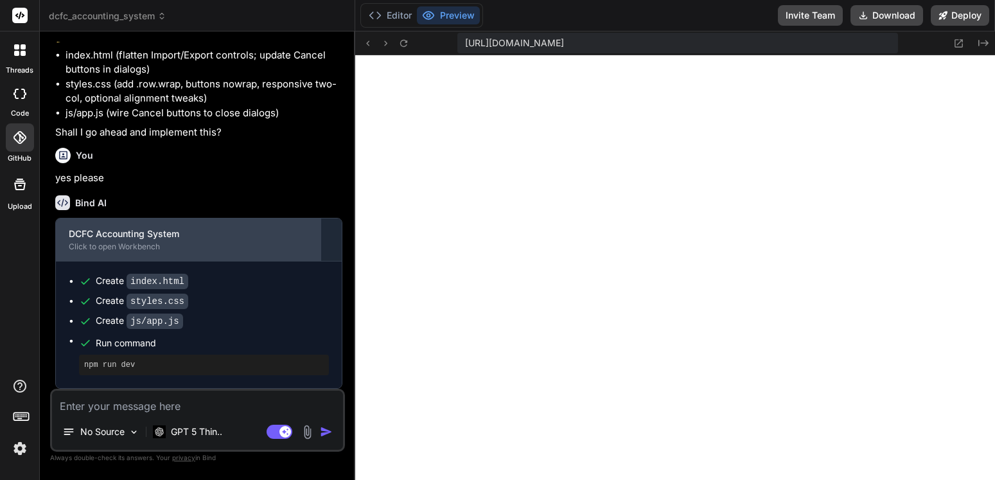
scroll to position [3267, 0]
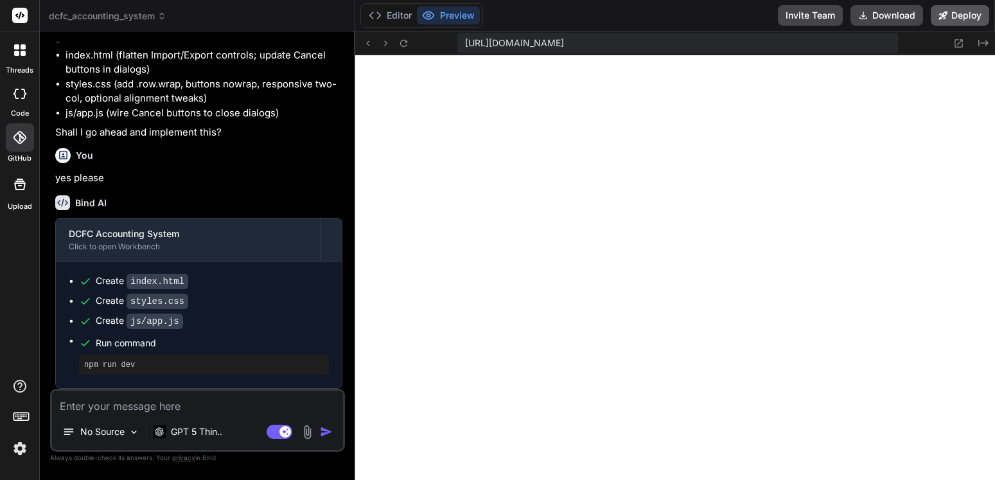
click at [959, 16] on button "Deploy" at bounding box center [960, 15] width 58 height 21
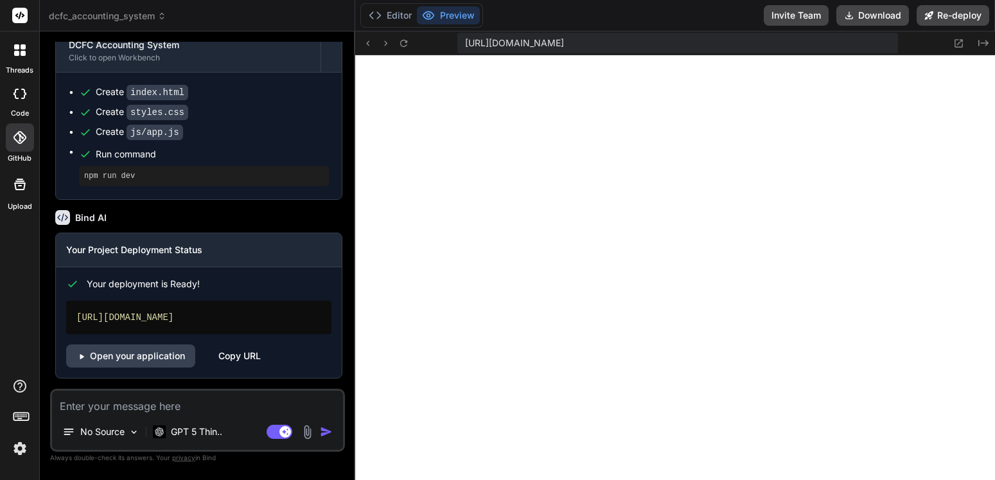
scroll to position [3455, 0]
click at [136, 357] on link "Open your application" at bounding box center [130, 355] width 129 height 23
click at [172, 406] on textarea at bounding box center [197, 402] width 291 height 23
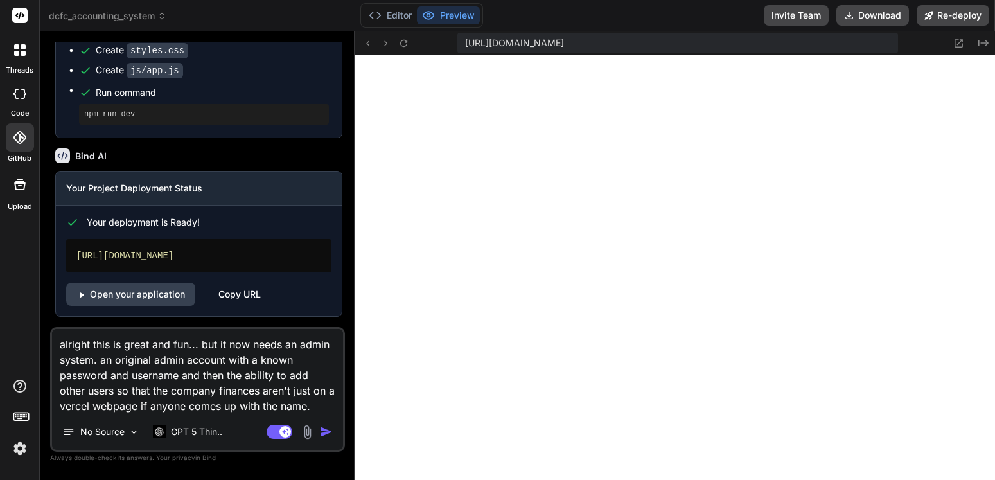
click at [327, 433] on img "button" at bounding box center [326, 431] width 13 height 13
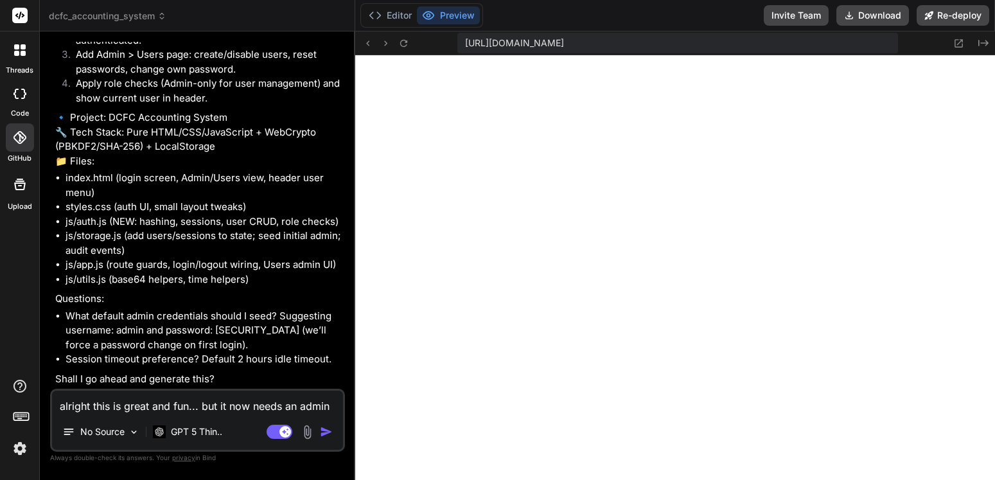
scroll to position [4097, 0]
click at [151, 406] on textarea "alright this is great and fun... but it now needs an admin system. an original …" at bounding box center [197, 402] width 291 height 23
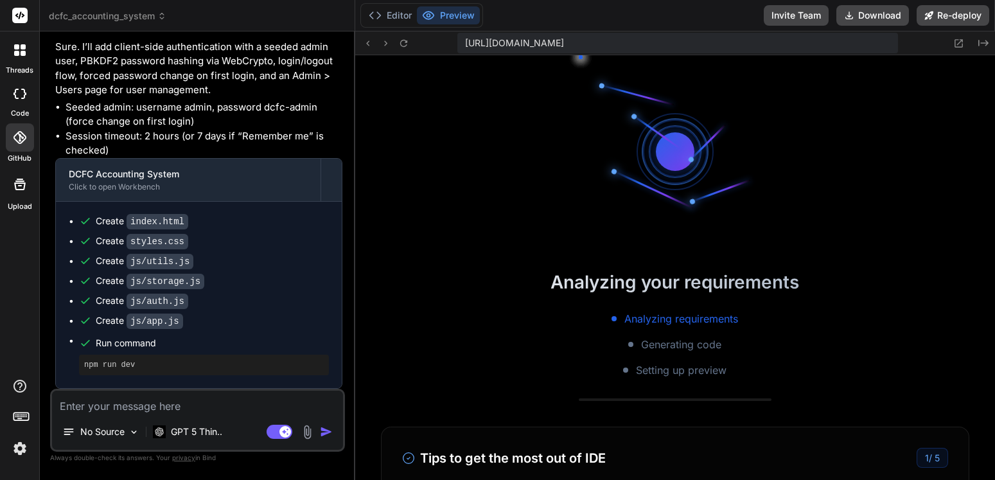
scroll to position [1782, 0]
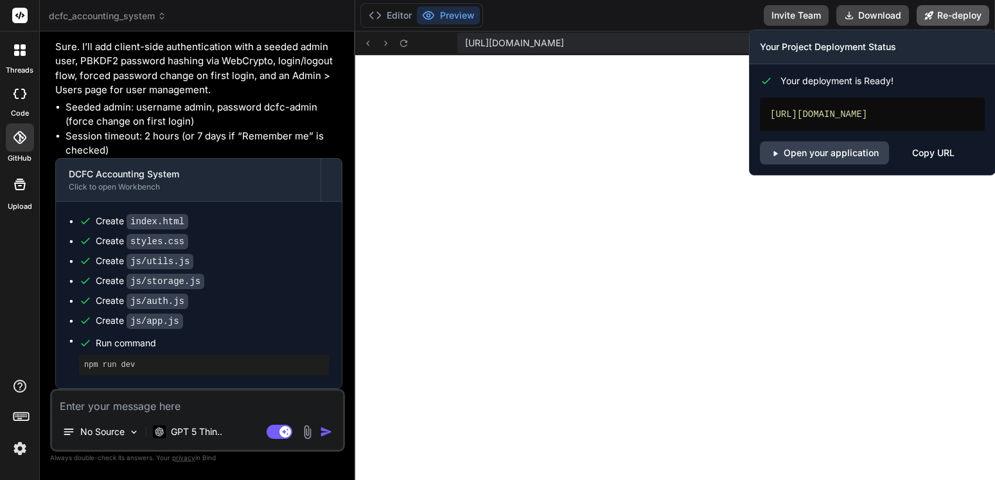
click at [964, 13] on button "Re-deploy" at bounding box center [953, 15] width 73 height 21
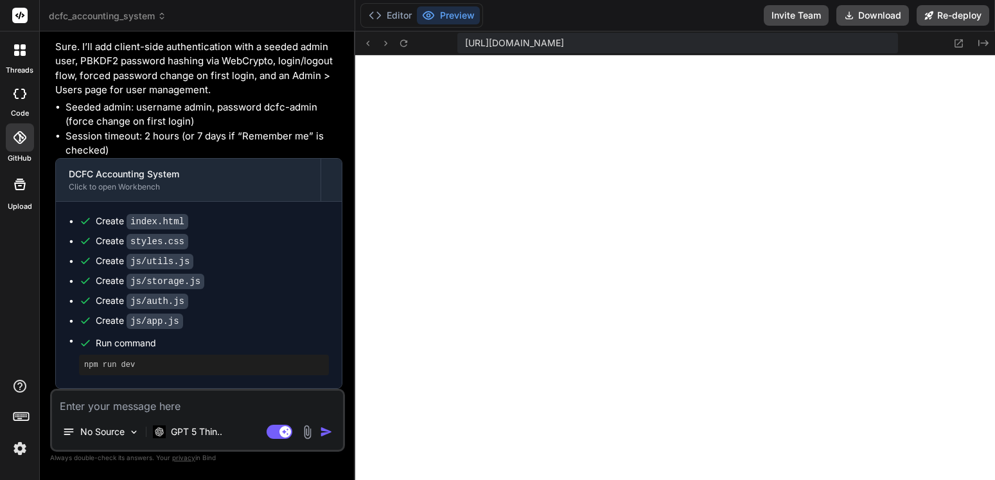
scroll to position [4521, 0]
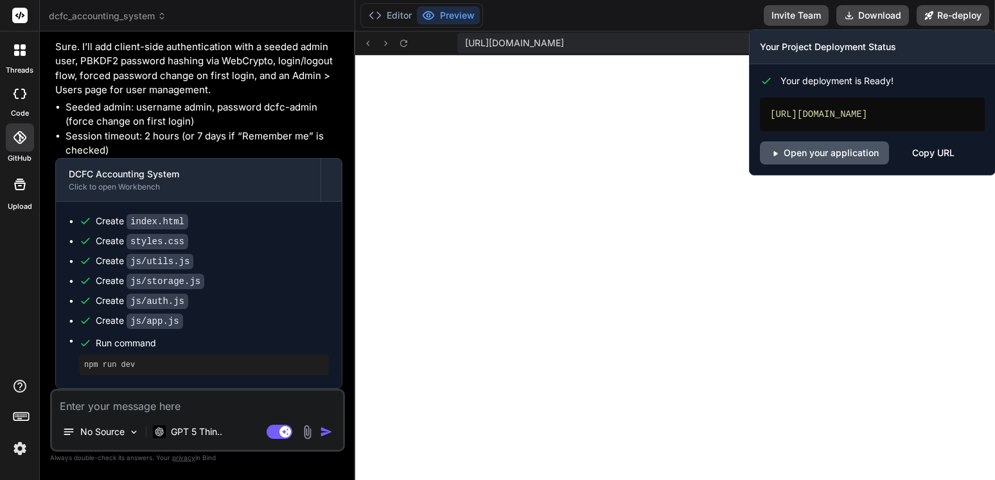
click at [849, 148] on link "Open your application" at bounding box center [824, 152] width 129 height 23
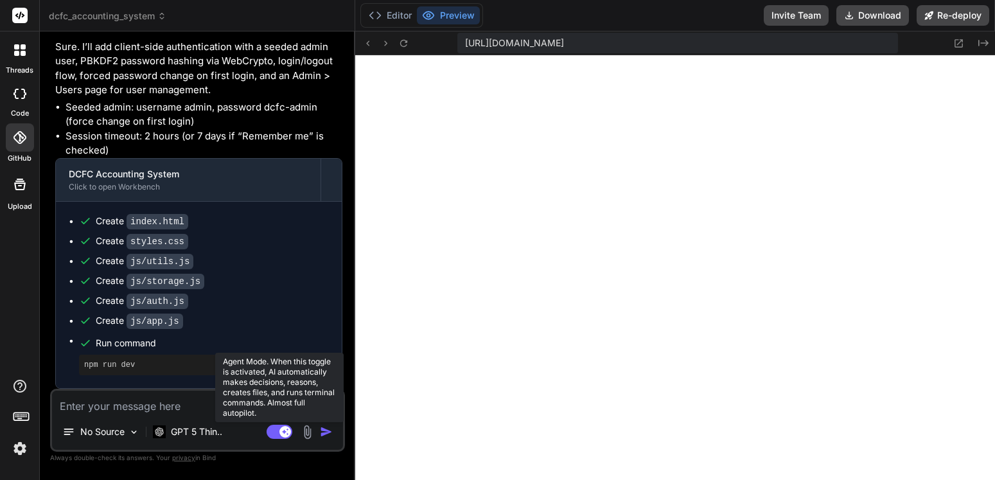
click at [275, 432] on rect at bounding box center [280, 432] width 26 height 14
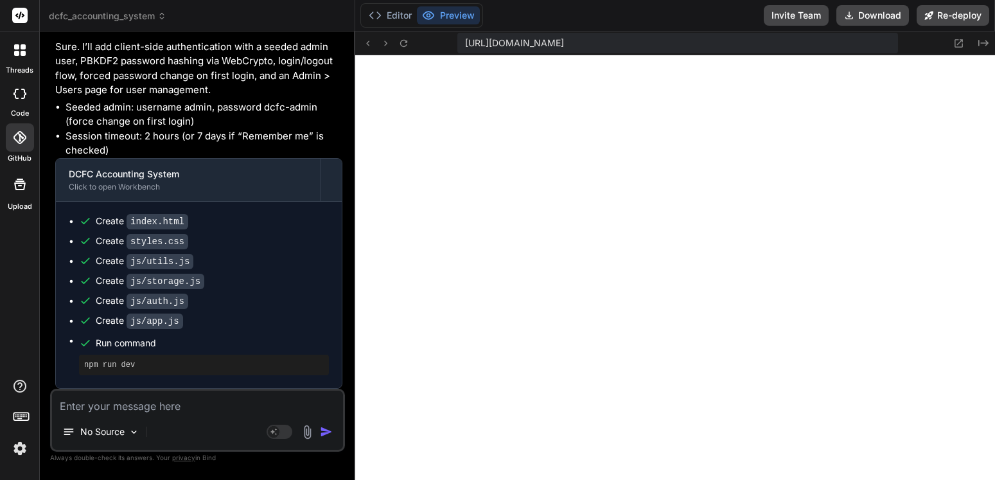
click at [160, 402] on textarea at bounding box center [197, 402] width 291 height 23
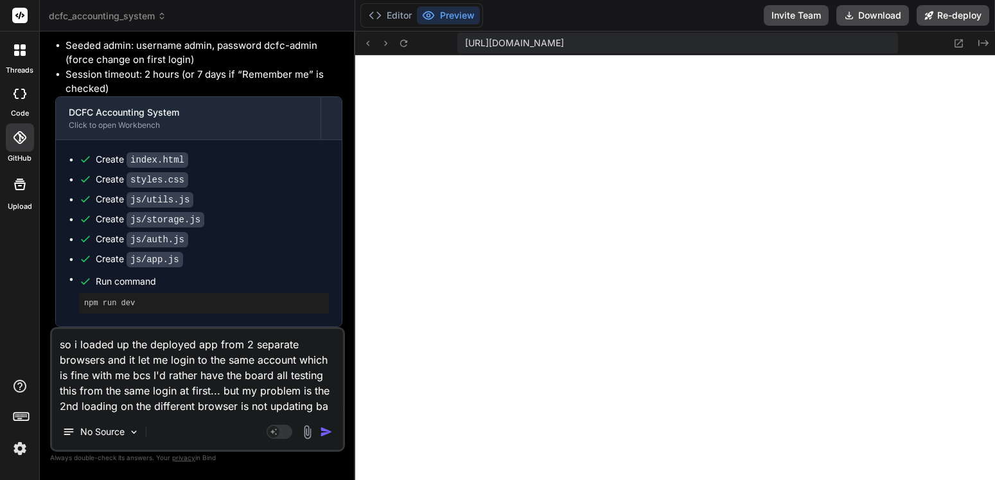
scroll to position [0, 0]
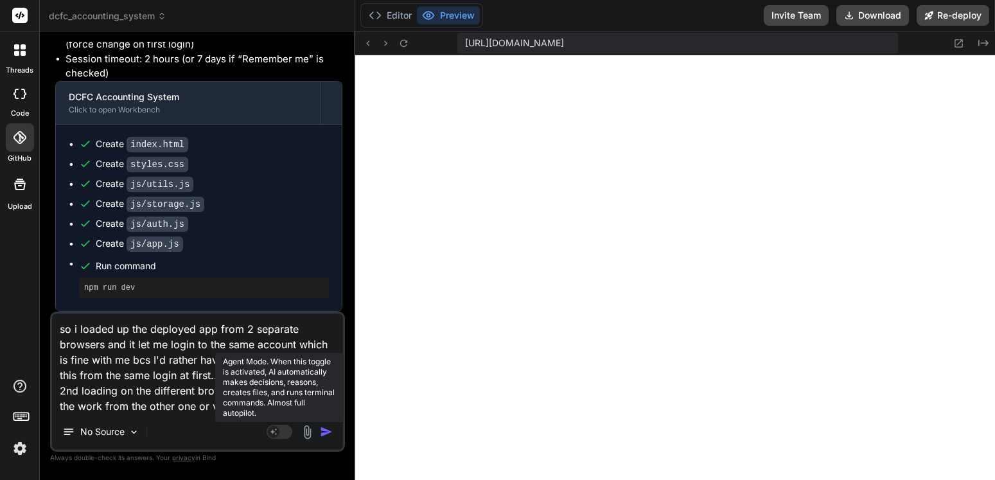
click at [281, 436] on rect at bounding box center [280, 432] width 26 height 14
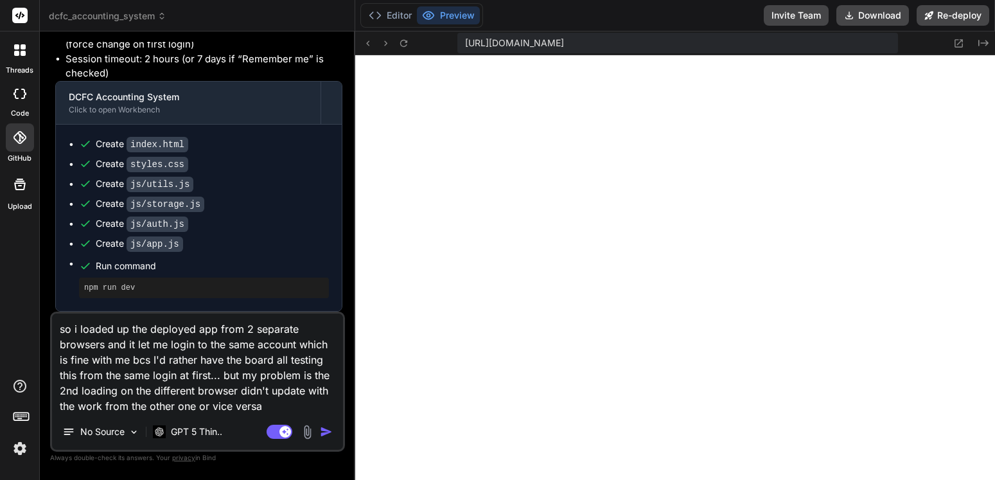
click at [323, 433] on img "button" at bounding box center [326, 431] width 13 height 13
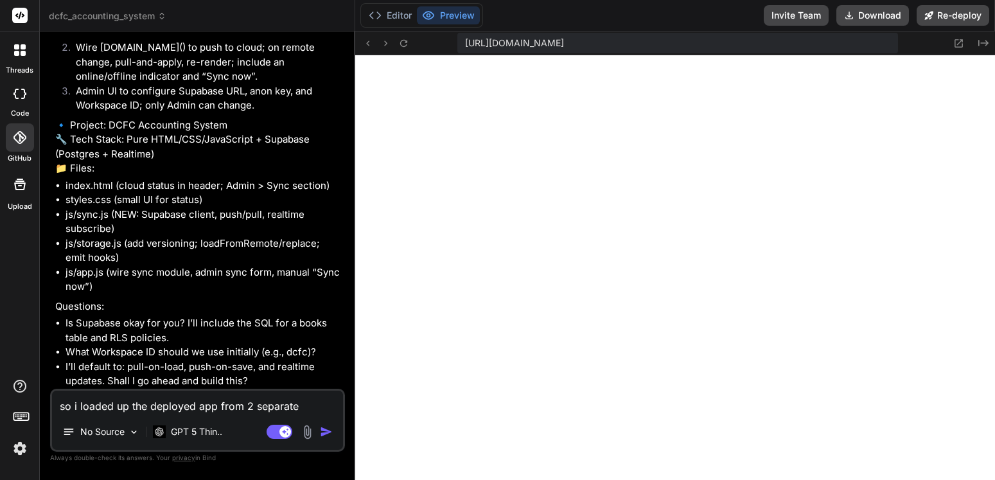
scroll to position [5155, 0]
click at [111, 409] on textarea "so i loaded up the deployed app from 2 separate browsers and it let me login to…" at bounding box center [197, 402] width 291 height 23
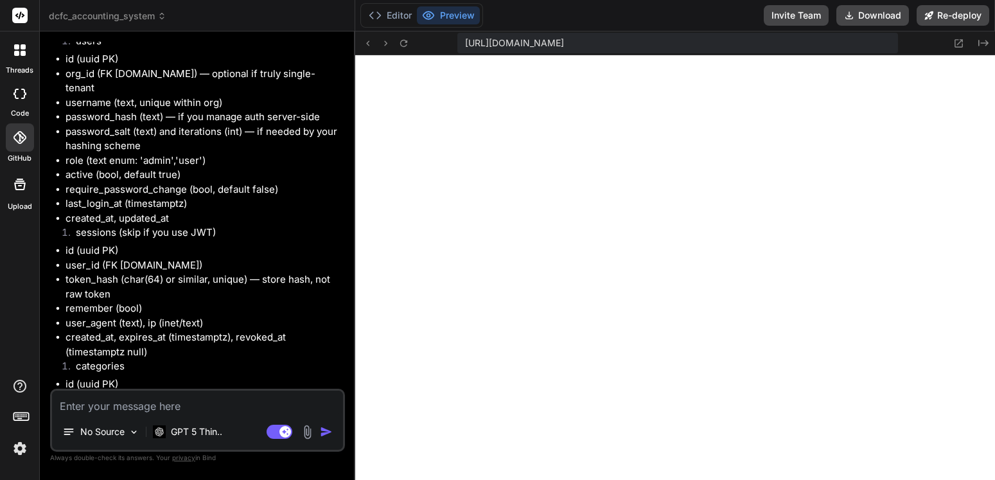
scroll to position [5859, 0]
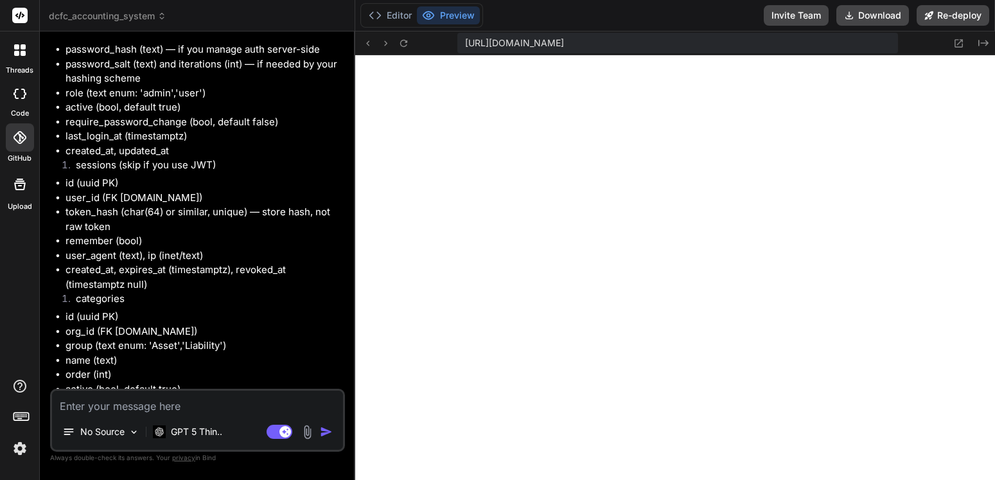
click at [112, 411] on textarea at bounding box center [197, 402] width 291 height 23
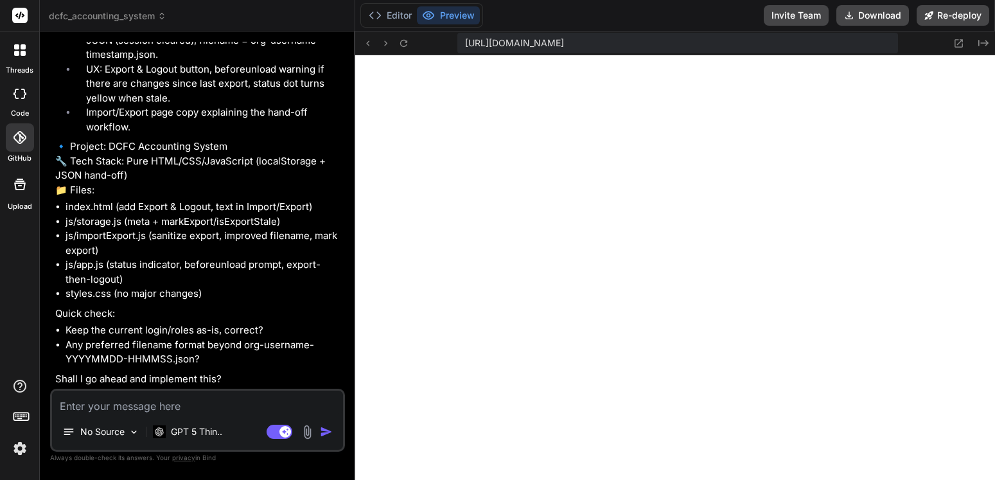
scroll to position [7993, 0]
click at [218, 396] on textarea at bounding box center [197, 402] width 291 height 23
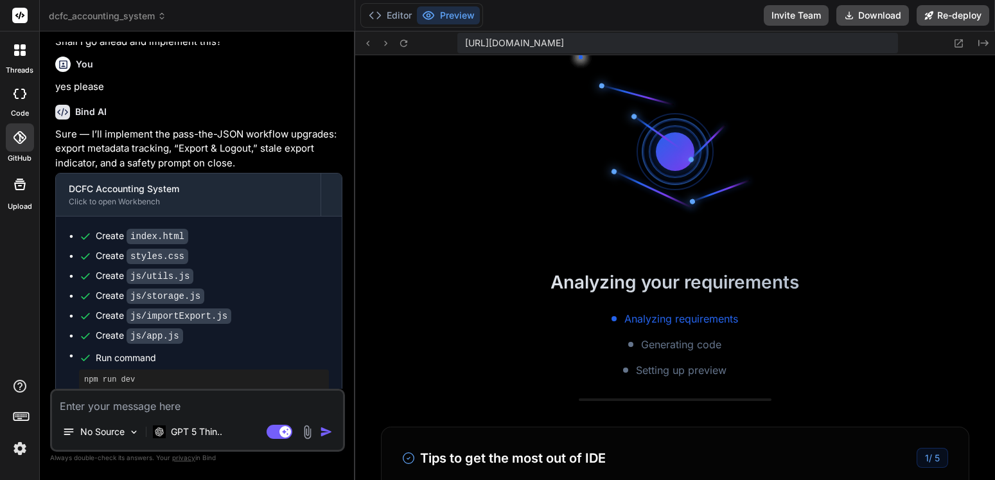
scroll to position [0, 0]
